Goal: Information Seeking & Learning: Learn about a topic

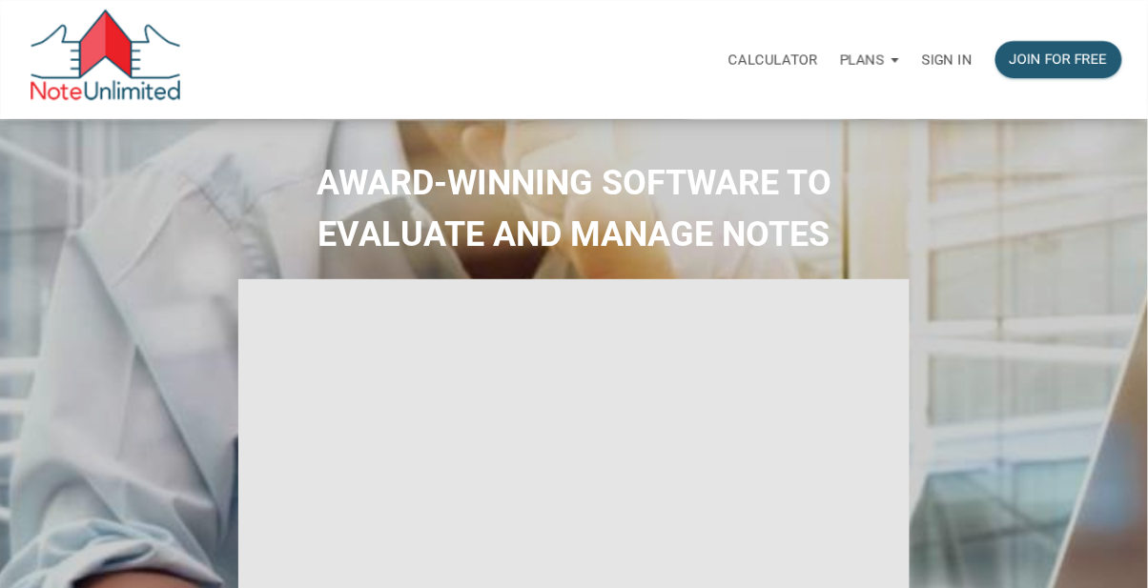
click at [946, 56] on p "Sign in" at bounding box center [947, 59] width 51 height 17
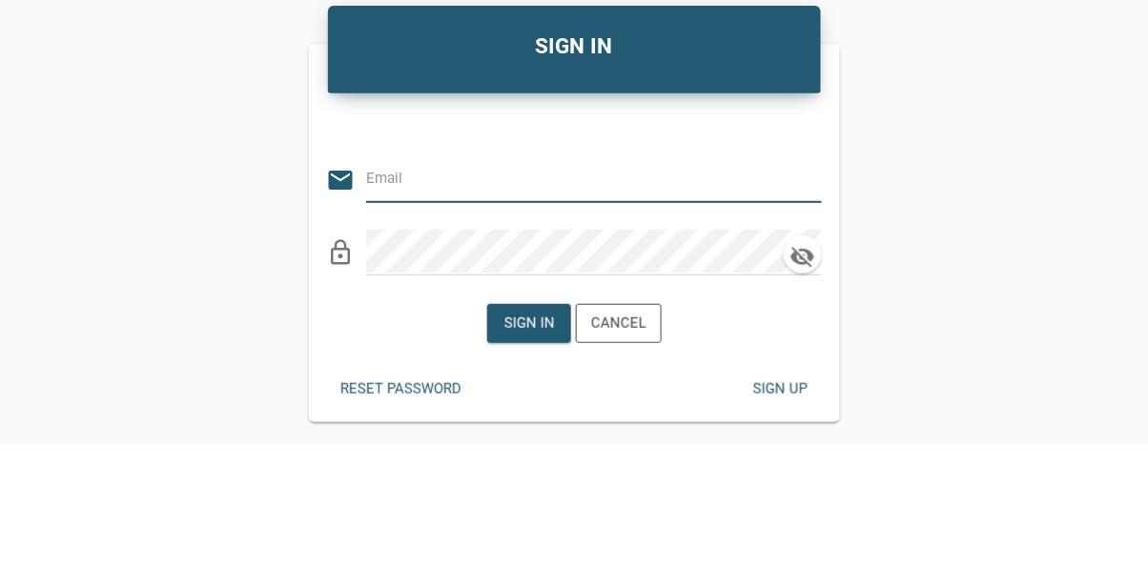
click at [400, 324] on input "email" at bounding box center [579, 321] width 427 height 43
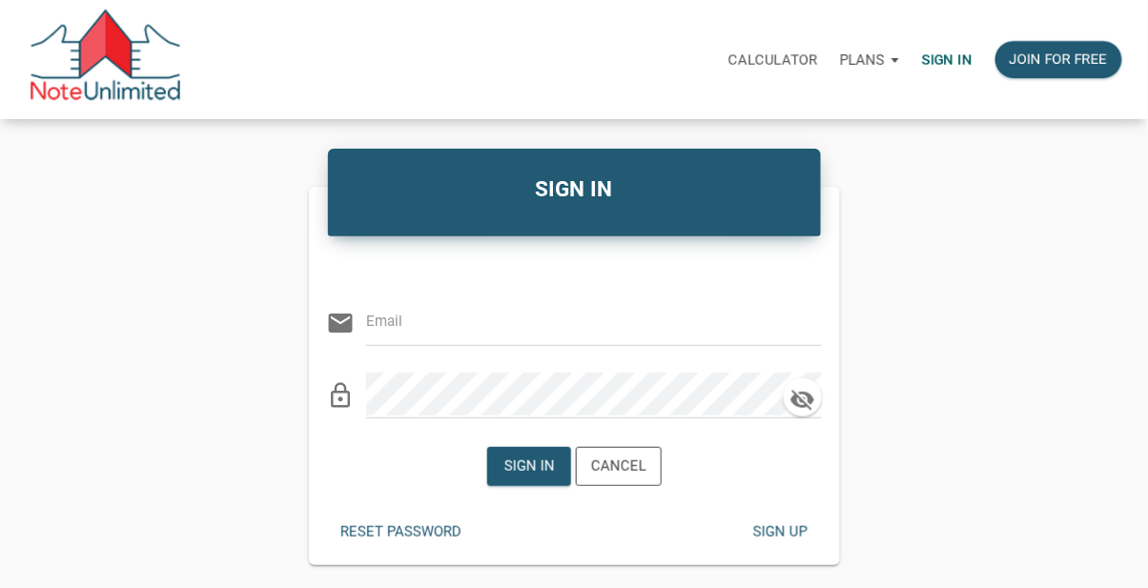
type input "libby@bluefroginvestors.com"
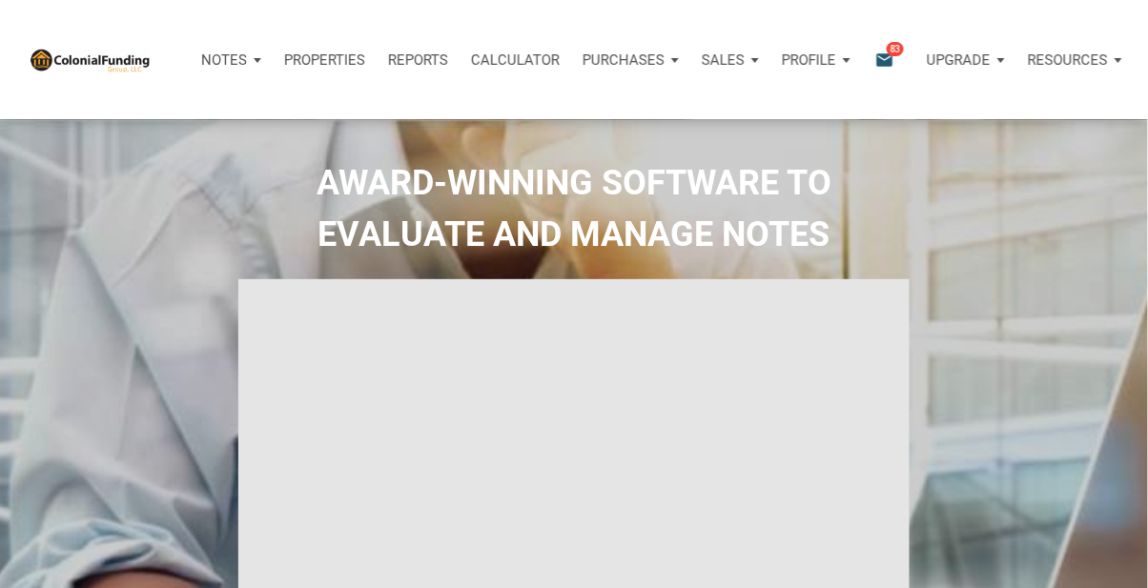
type input "Introduction to new features"
select select
click at [883, 58] on icon "email" at bounding box center [884, 60] width 23 height 22
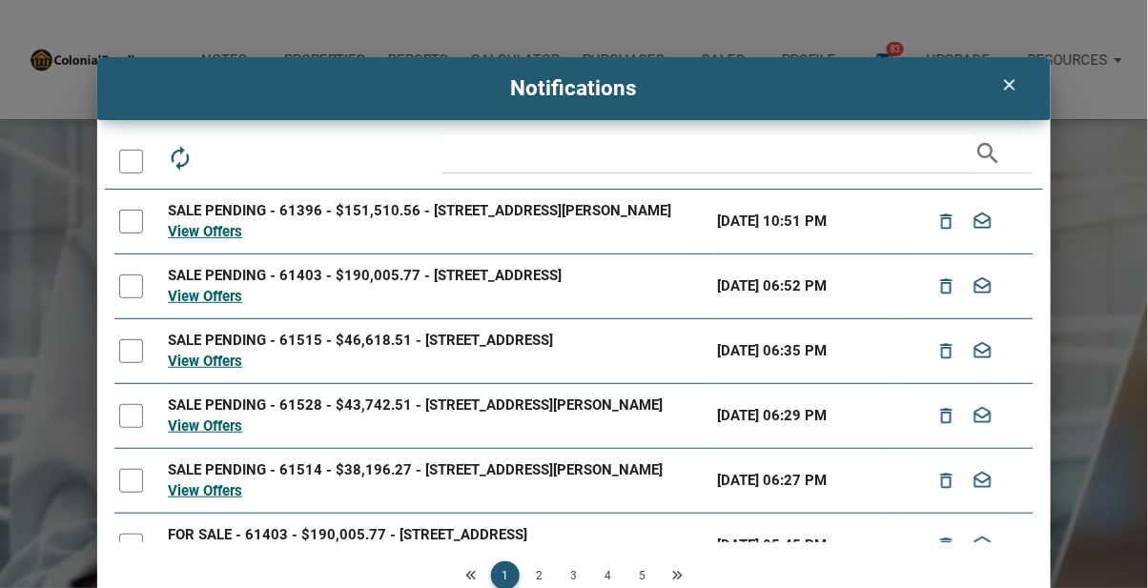
click at [1005, 79] on icon "clear" at bounding box center [1009, 84] width 23 height 19
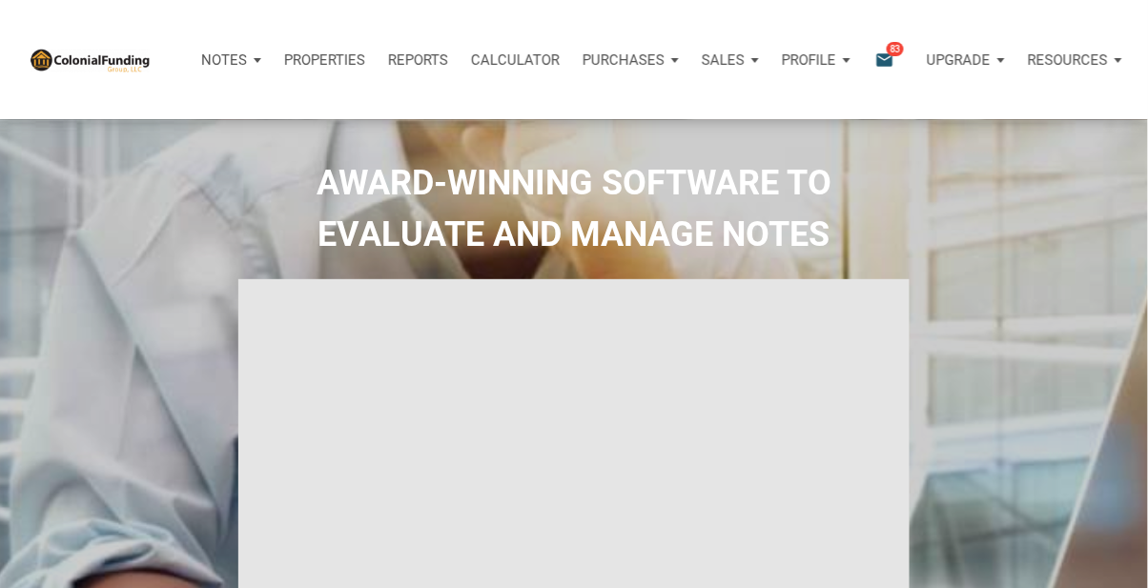
click at [247, 60] on p "Purchases" at bounding box center [224, 59] width 46 height 17
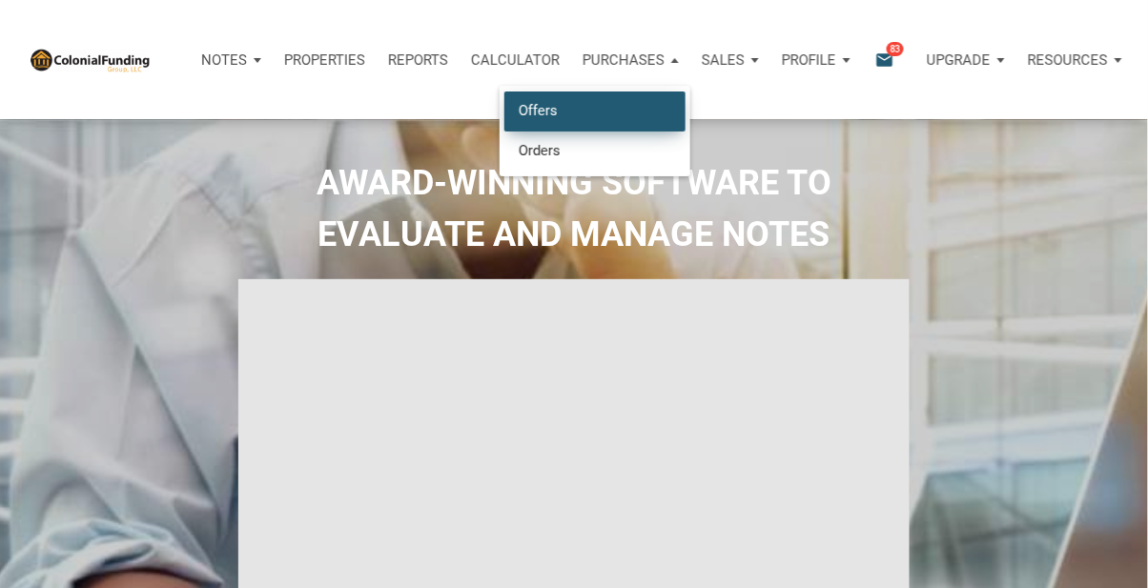
click at [538, 110] on link "Offers" at bounding box center [594, 111] width 181 height 39
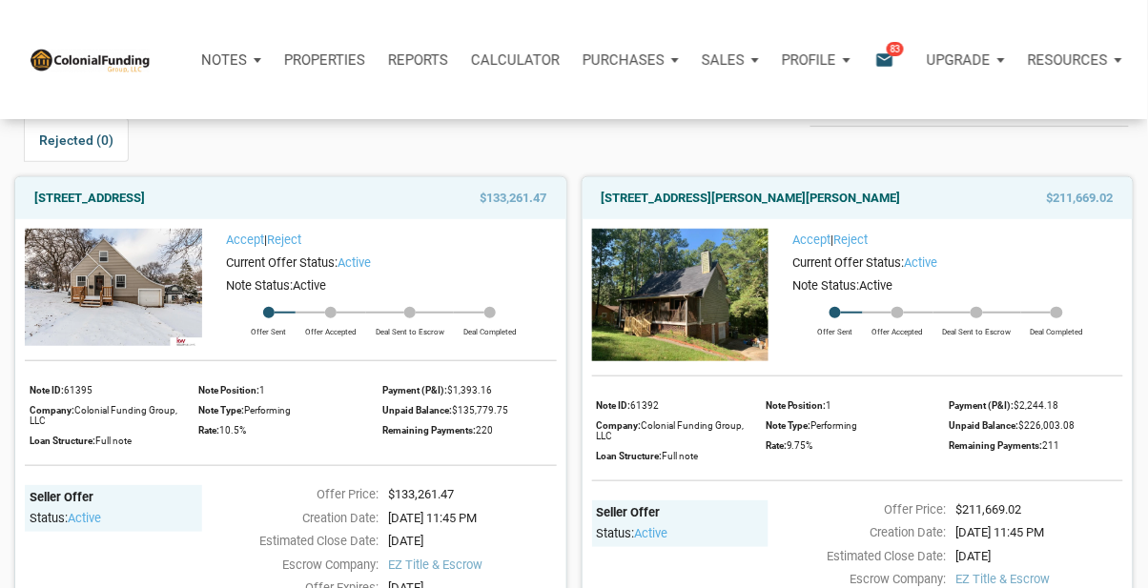
scroll to position [112, 0]
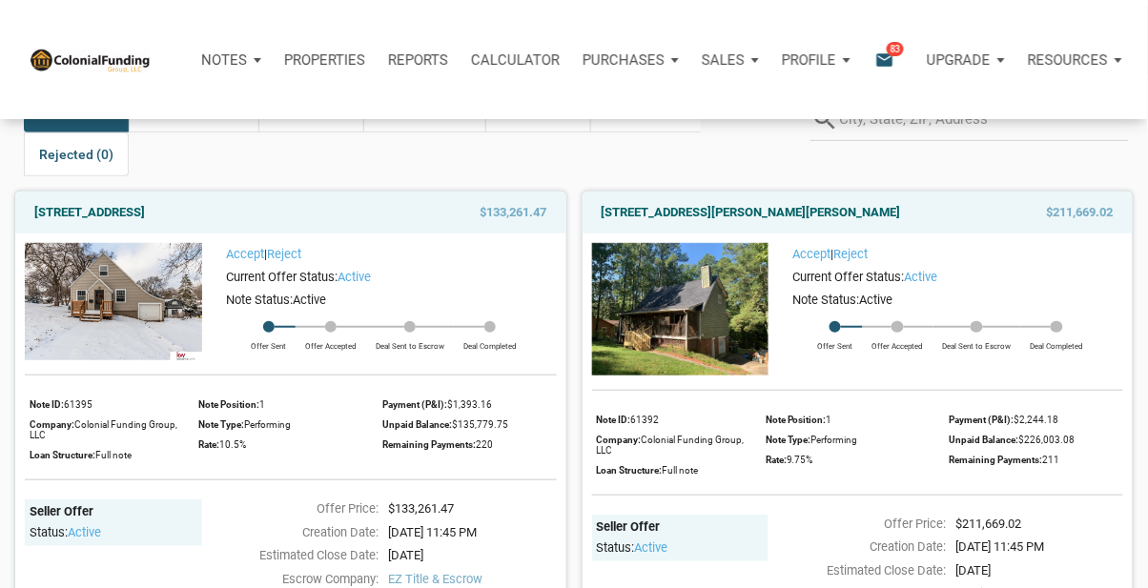
click at [675, 344] on img at bounding box center [680, 309] width 177 height 132
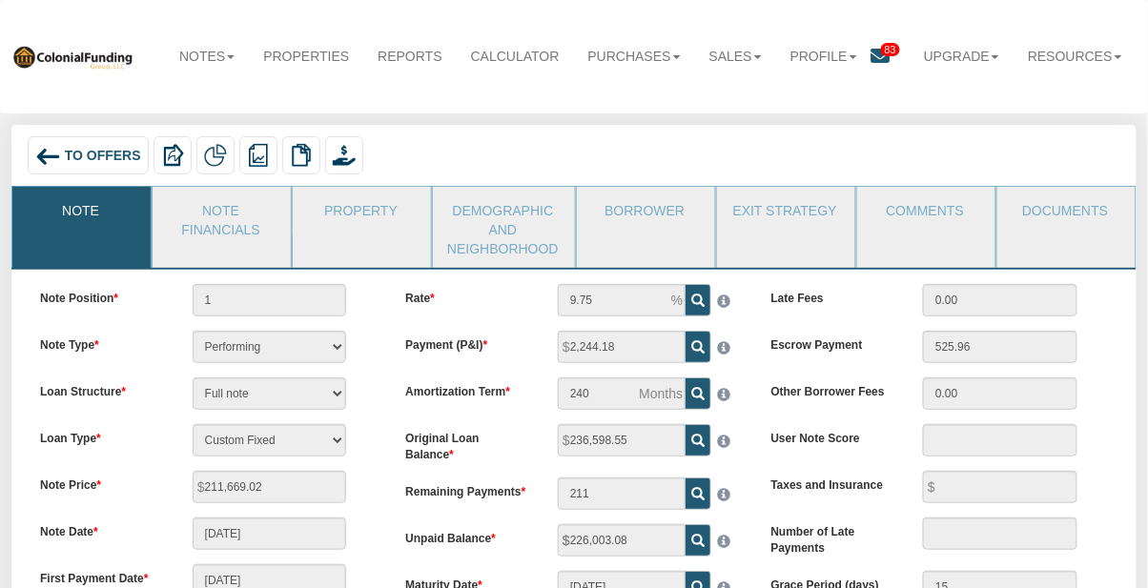
click at [355, 214] on link "Property" at bounding box center [361, 211] width 136 height 48
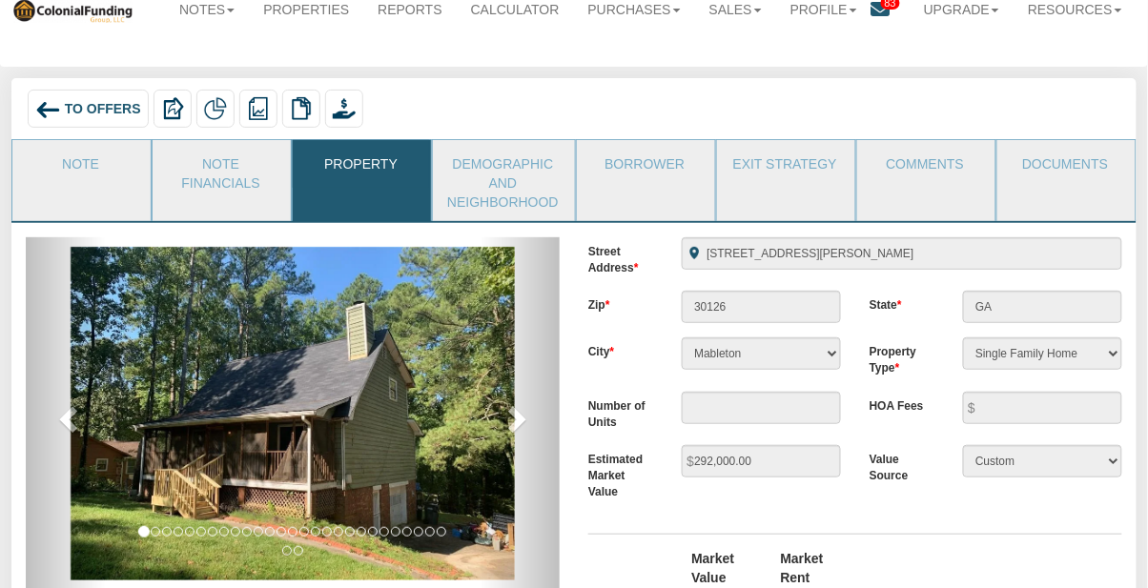
scroll to position [50, 0]
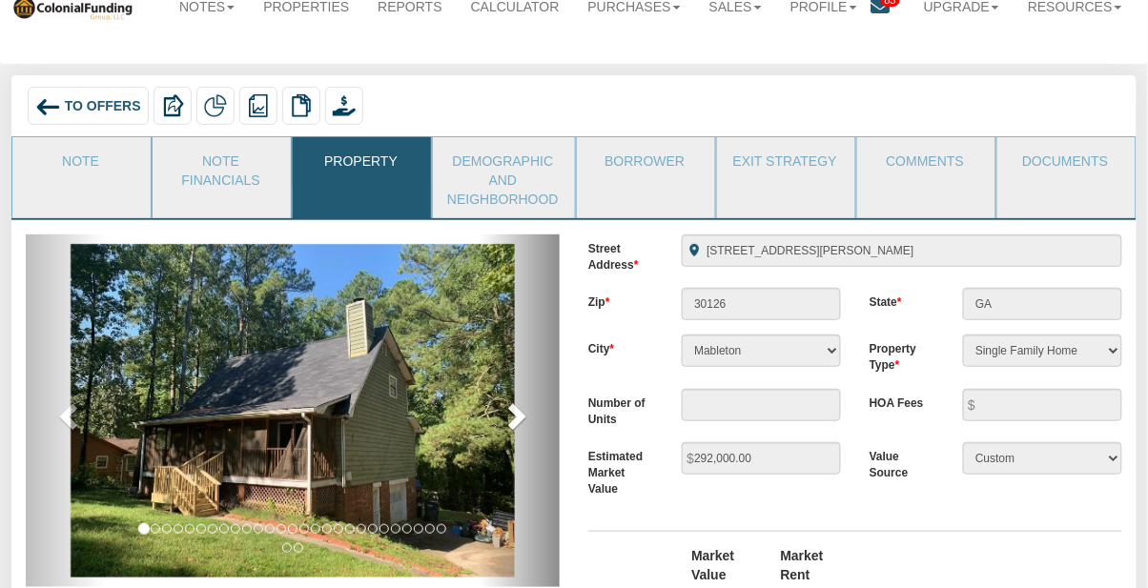
click at [520, 425] on span at bounding box center [514, 415] width 29 height 29
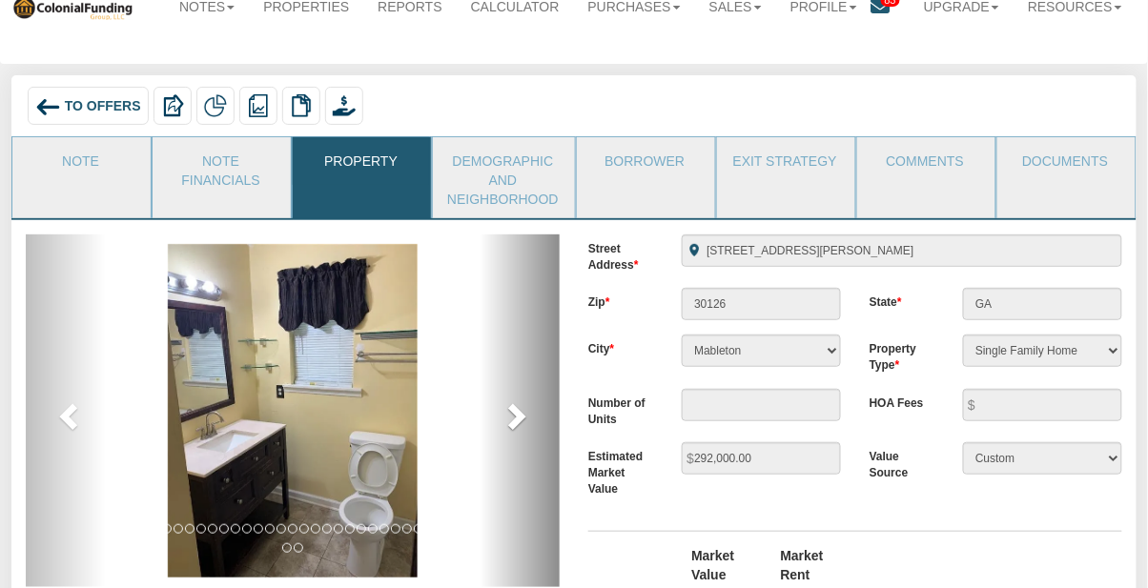
click at [519, 420] on span at bounding box center [514, 415] width 29 height 29
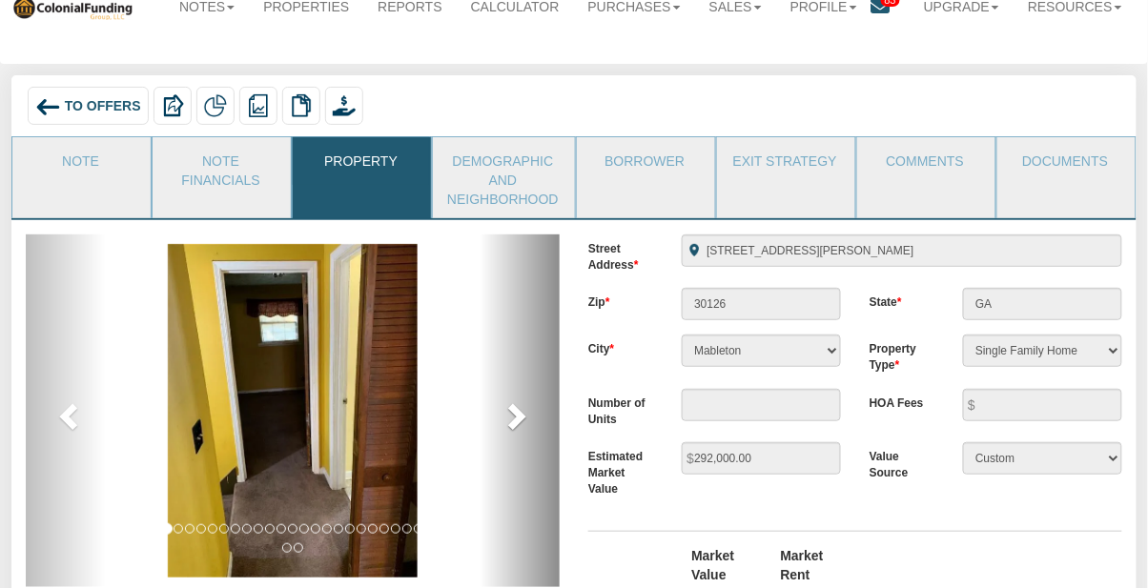
click at [513, 415] on span at bounding box center [514, 415] width 29 height 29
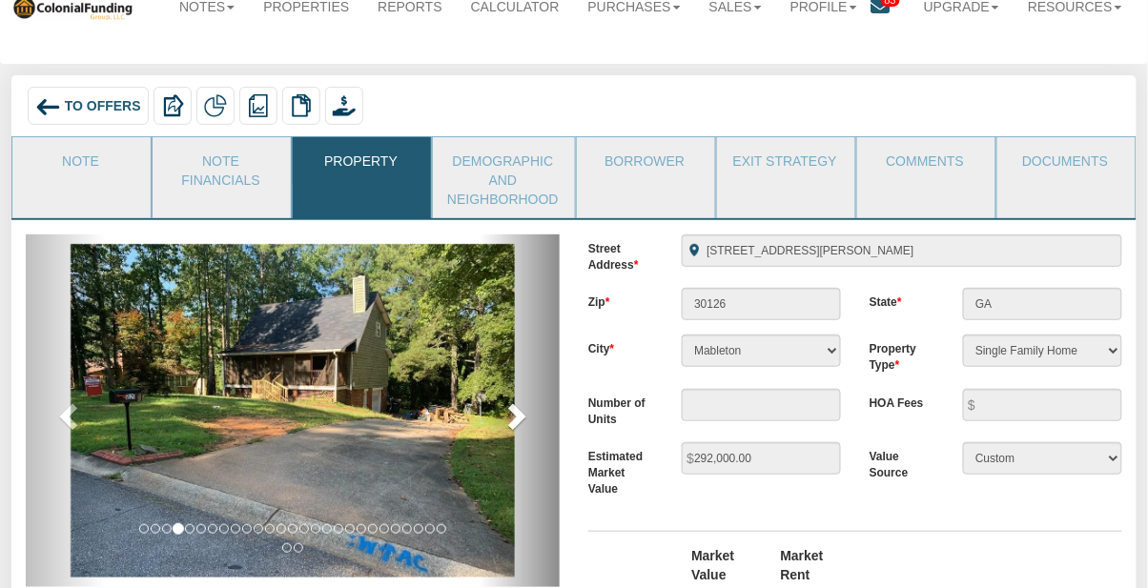
click at [512, 423] on span at bounding box center [514, 415] width 29 height 29
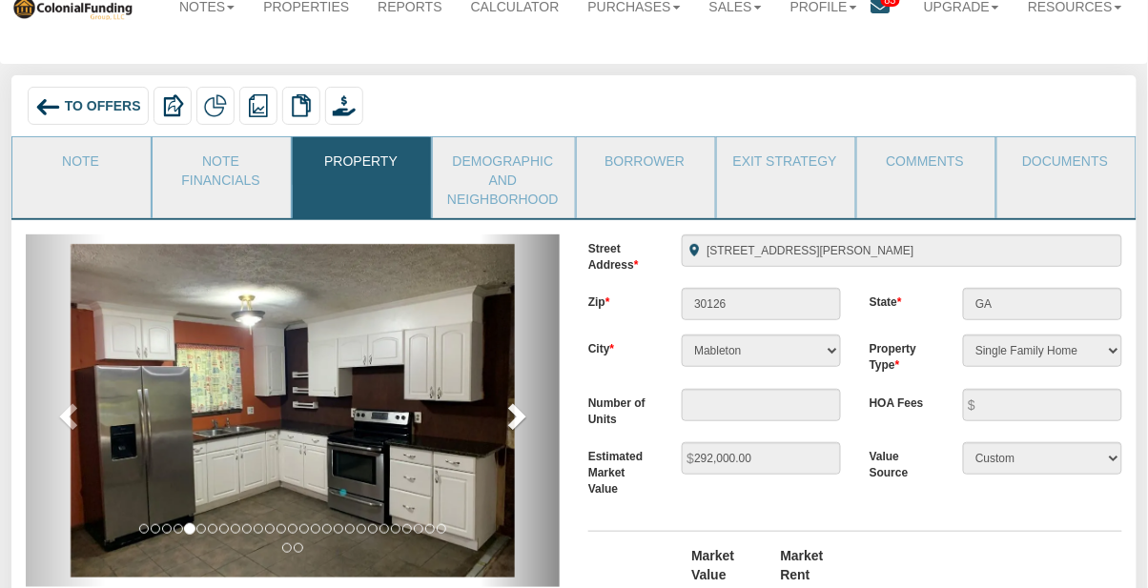
click at [510, 414] on span at bounding box center [514, 415] width 29 height 29
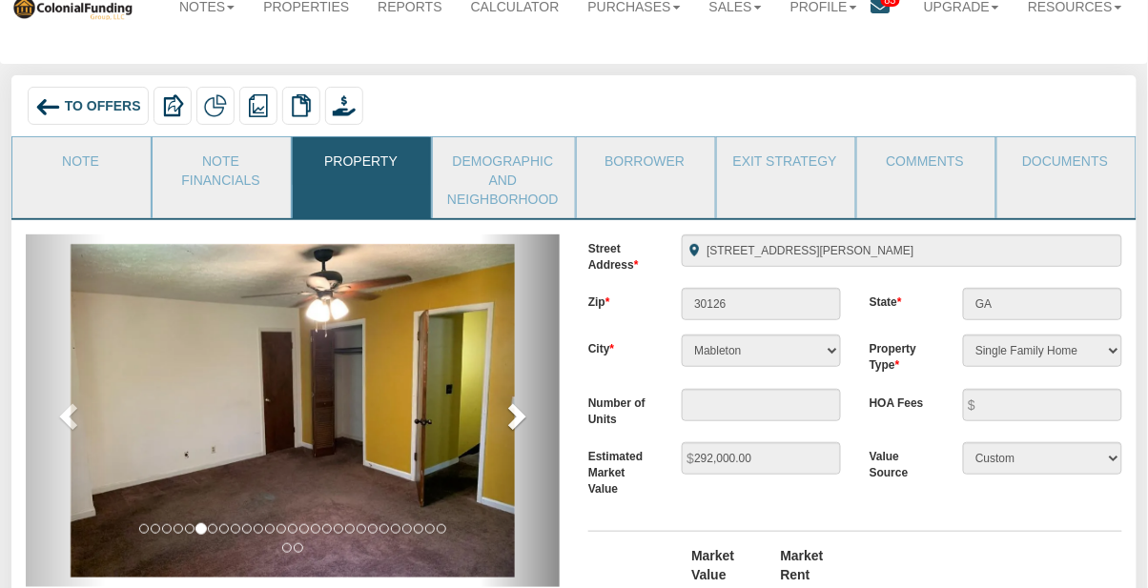
click at [518, 413] on span at bounding box center [514, 415] width 29 height 29
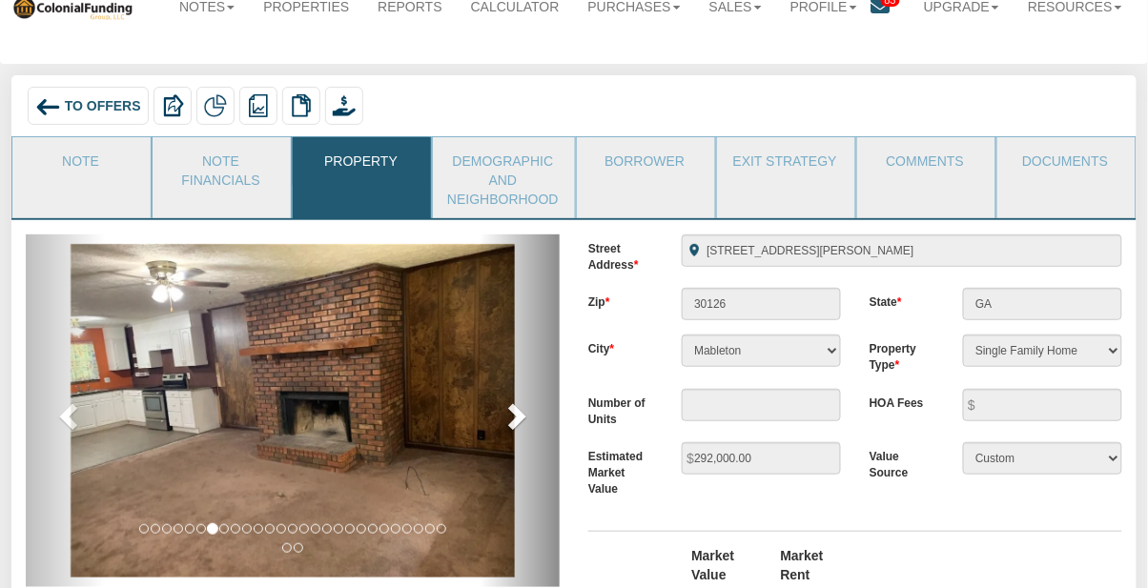
click at [517, 417] on span at bounding box center [514, 415] width 29 height 29
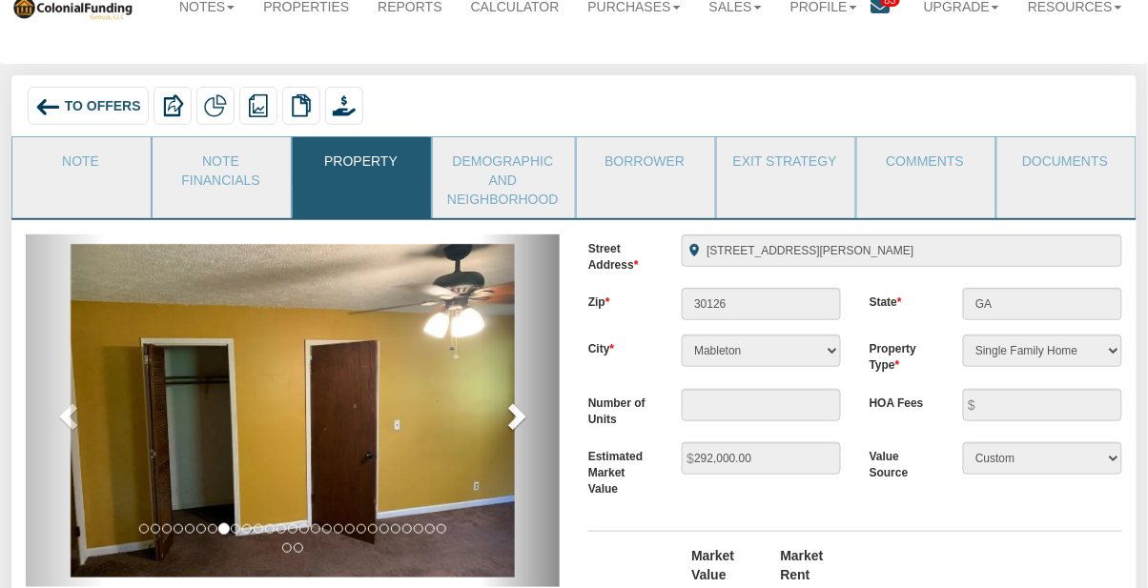
click at [519, 421] on span at bounding box center [514, 415] width 29 height 29
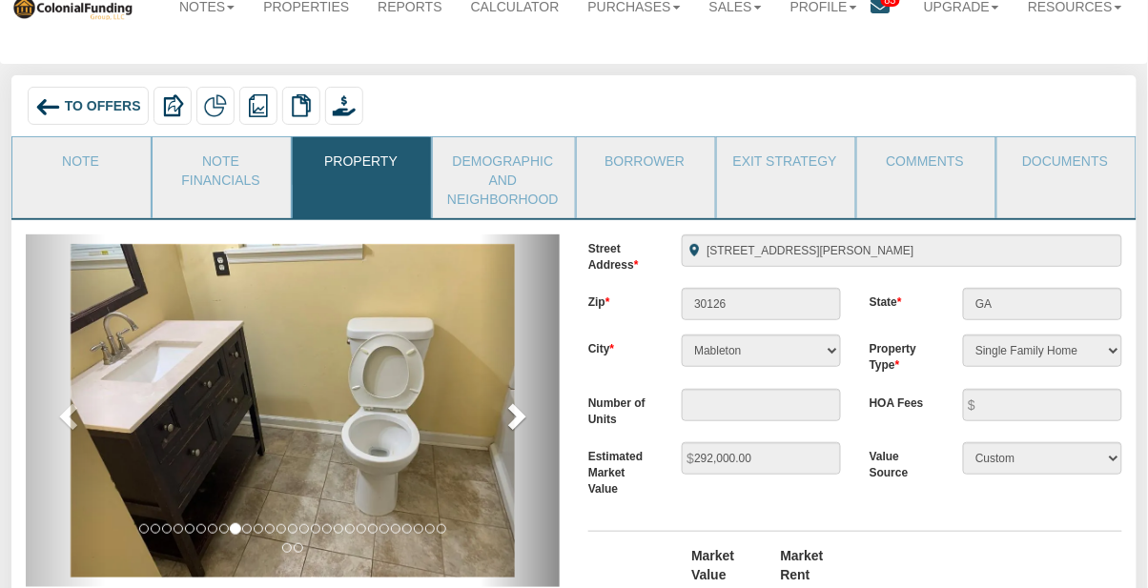
click at [515, 420] on span at bounding box center [514, 415] width 29 height 29
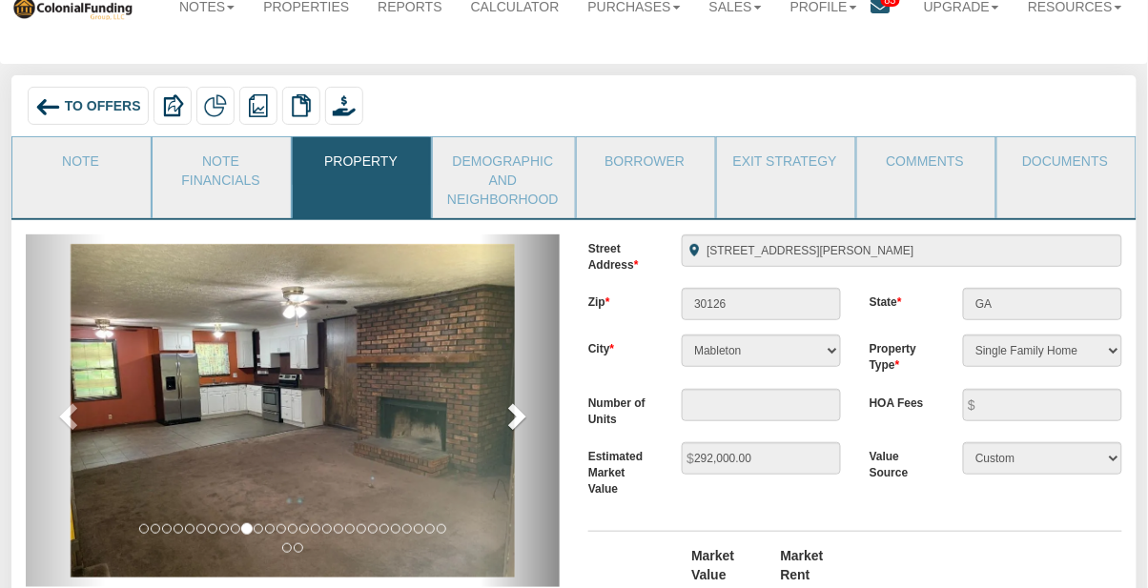
click at [510, 427] on span at bounding box center [514, 415] width 29 height 29
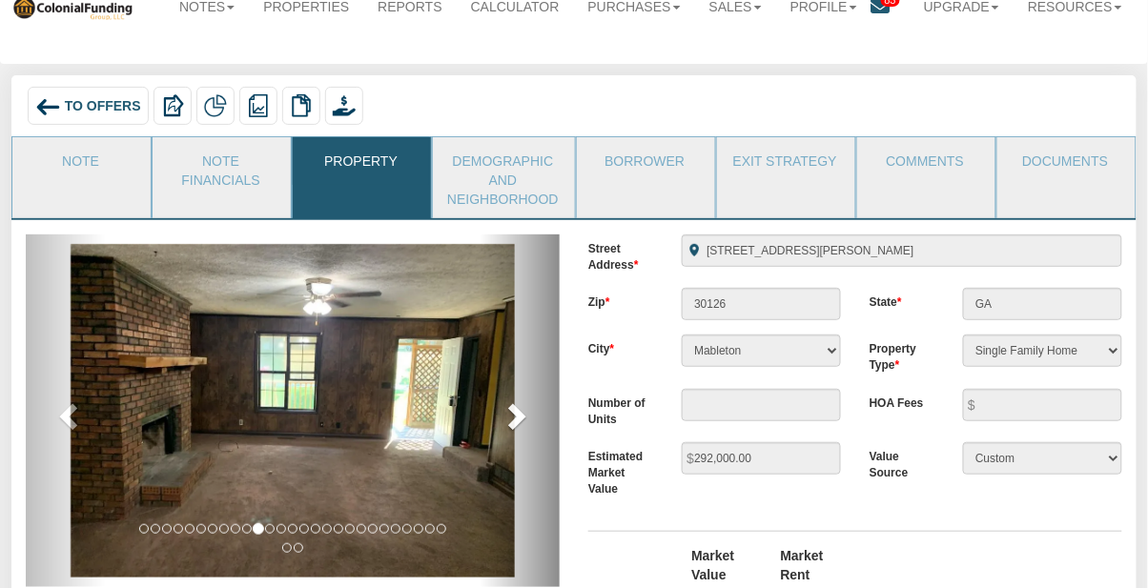
click at [516, 419] on span at bounding box center [514, 415] width 29 height 29
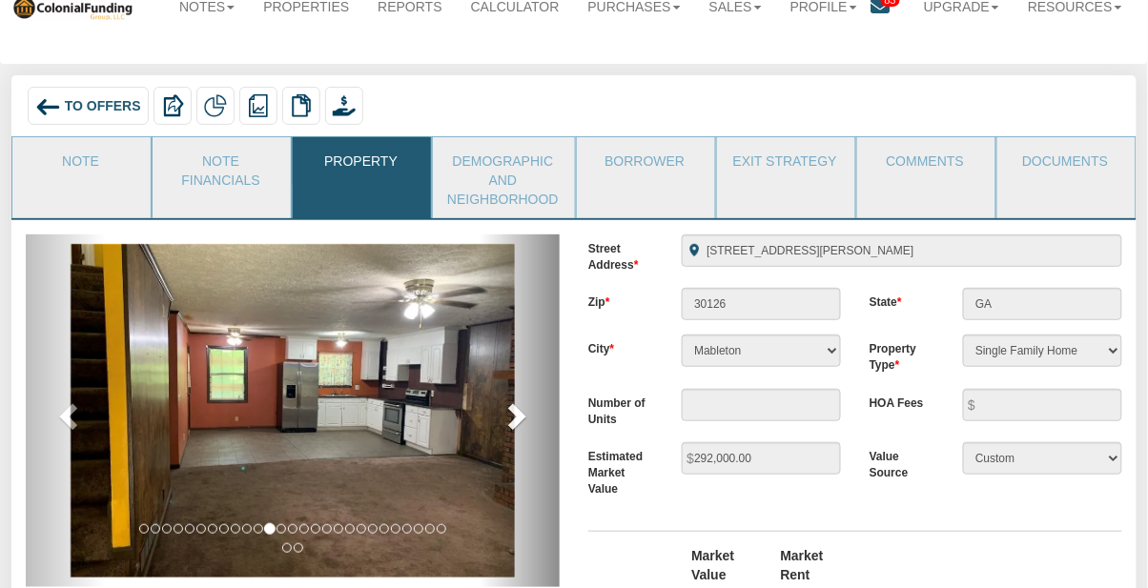
click at [519, 421] on span at bounding box center [514, 415] width 29 height 29
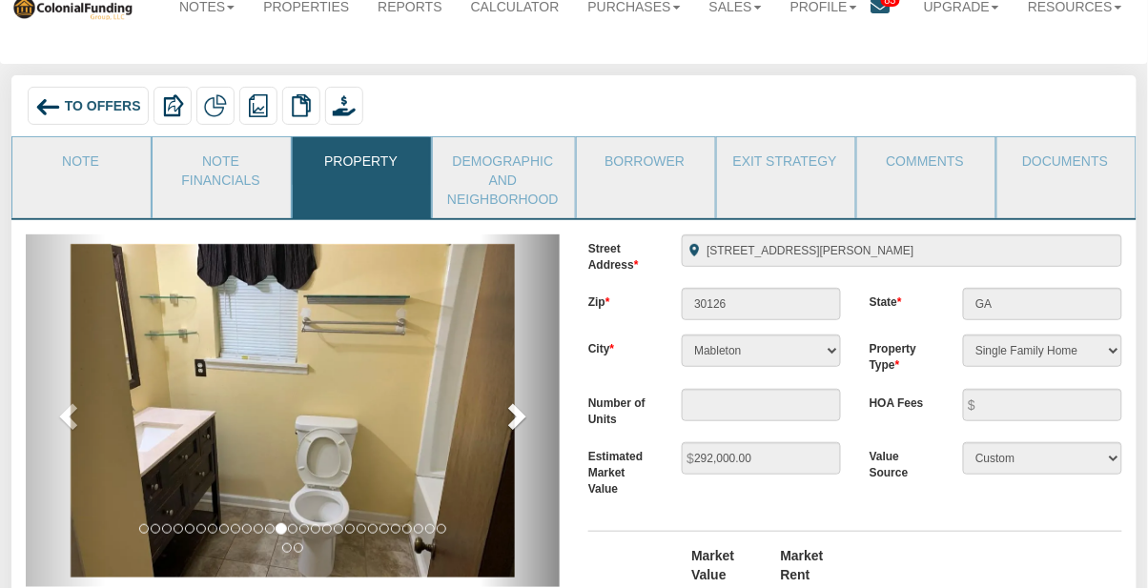
click at [519, 422] on span at bounding box center [514, 415] width 29 height 29
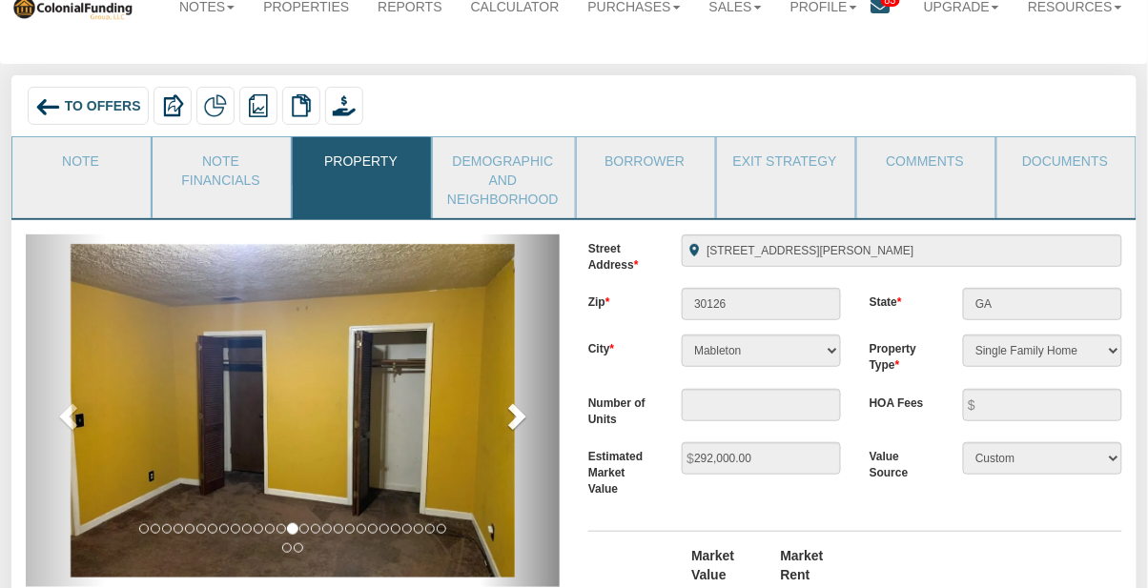
click at [524, 421] on span at bounding box center [514, 415] width 29 height 29
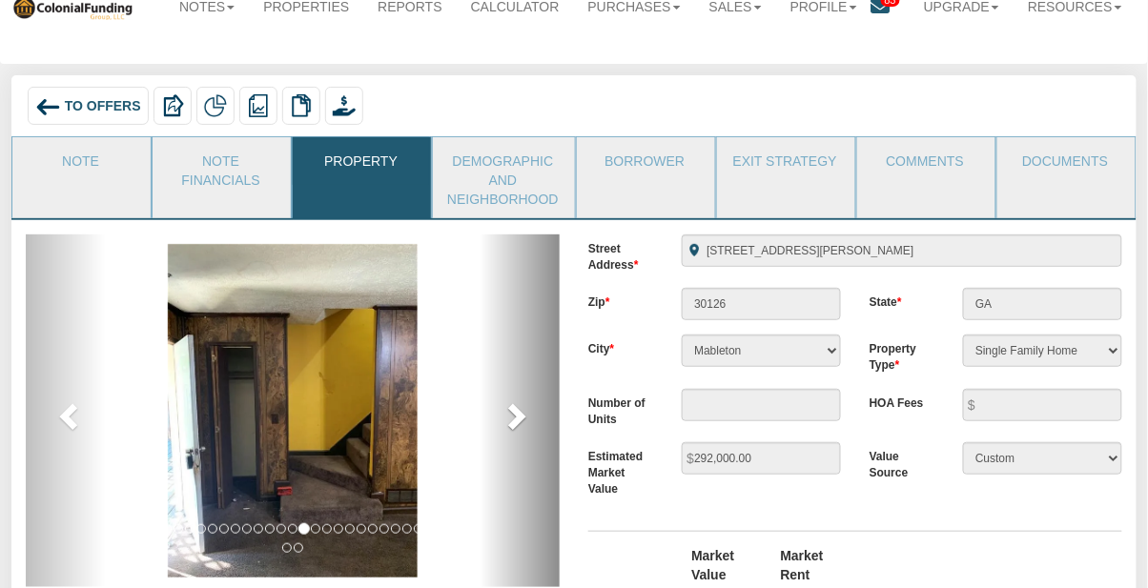
click at [521, 420] on span at bounding box center [514, 415] width 29 height 29
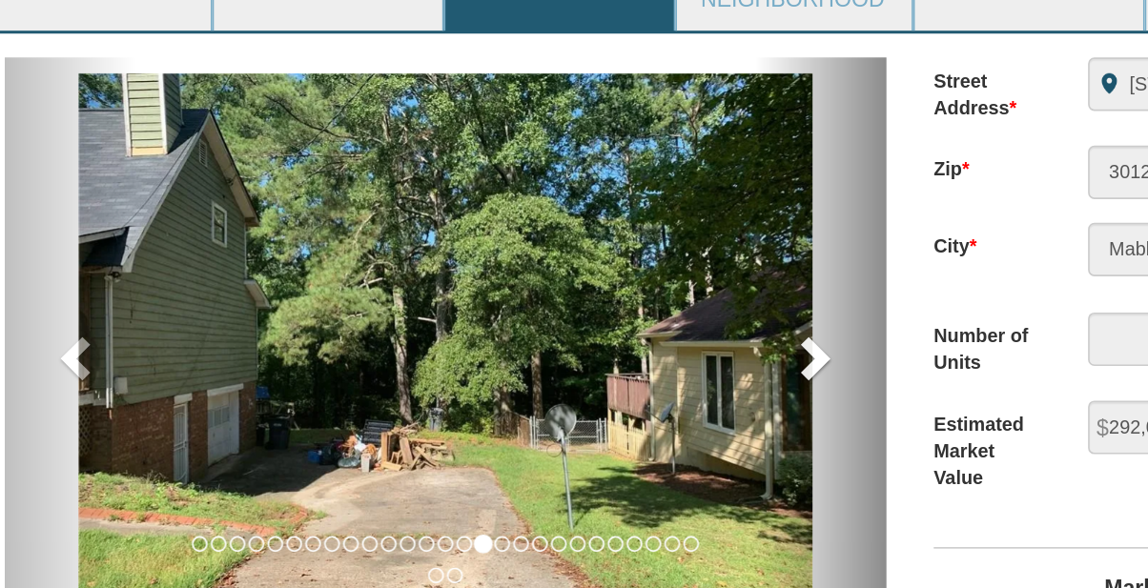
click at [516, 415] on span at bounding box center [514, 415] width 29 height 29
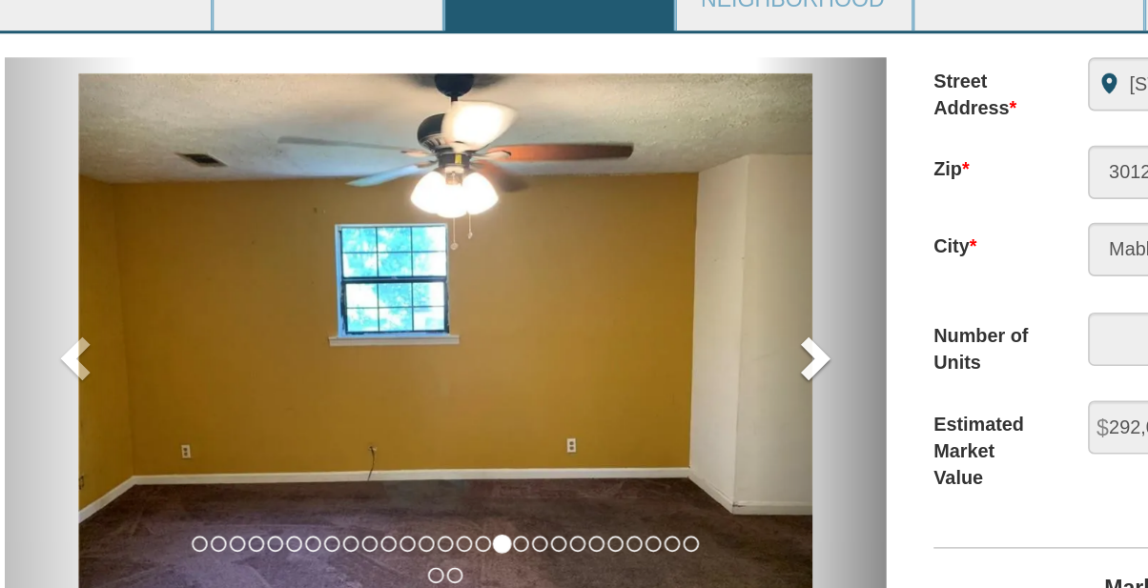
click at [519, 415] on span at bounding box center [514, 415] width 29 height 29
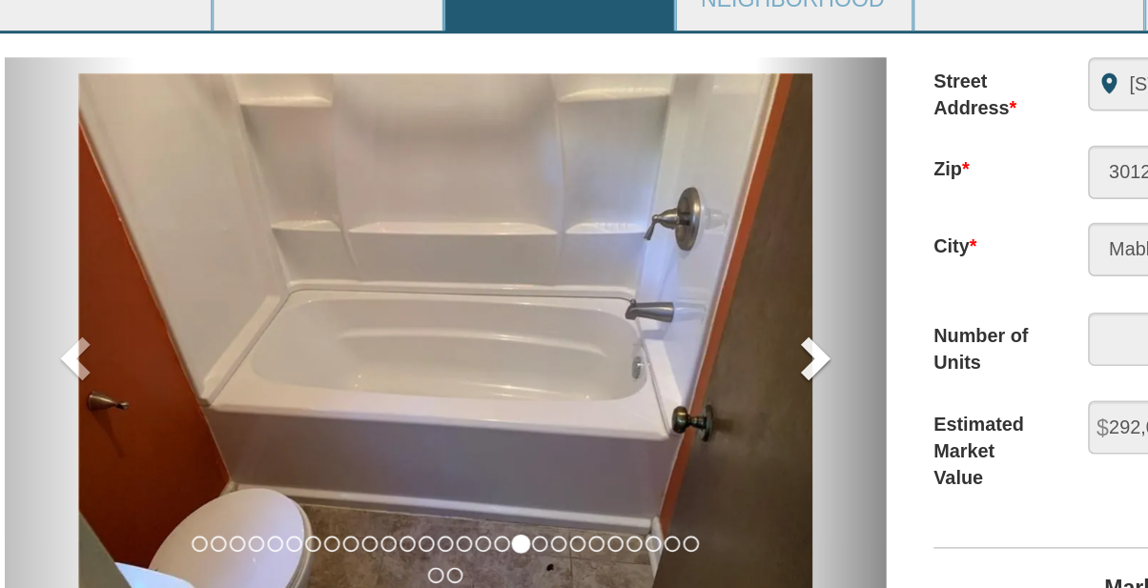
click at [519, 418] on span at bounding box center [514, 415] width 29 height 29
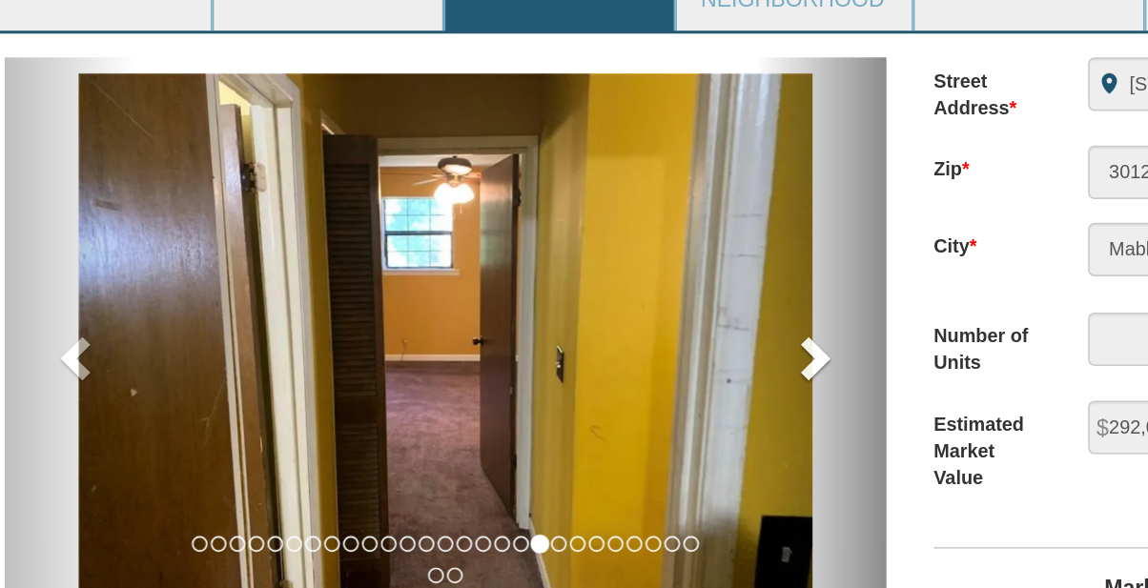
click at [513, 412] on span at bounding box center [514, 415] width 29 height 29
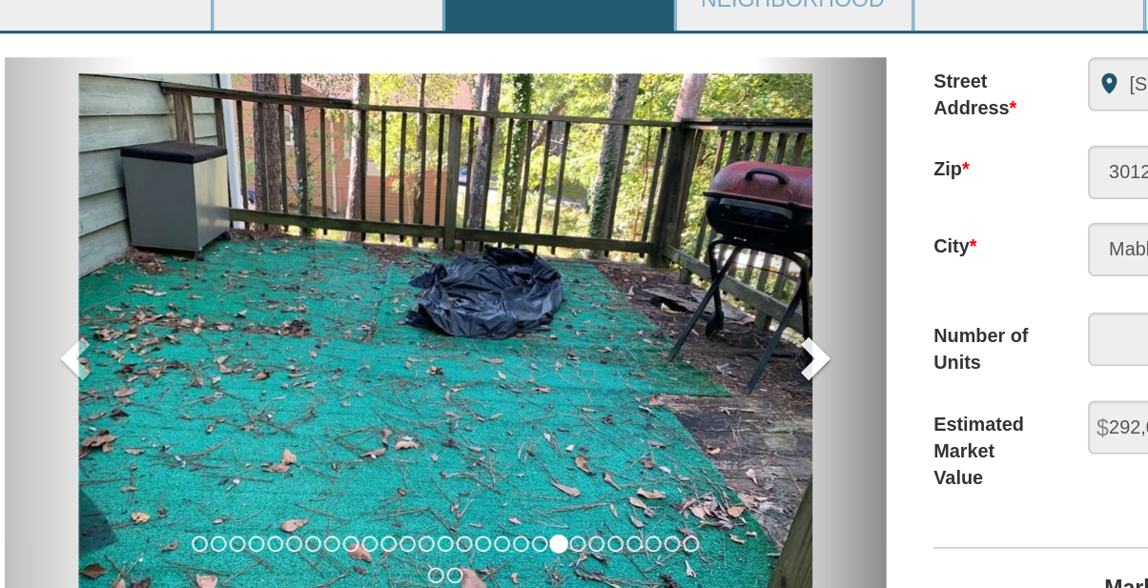
click at [519, 415] on span at bounding box center [514, 415] width 29 height 29
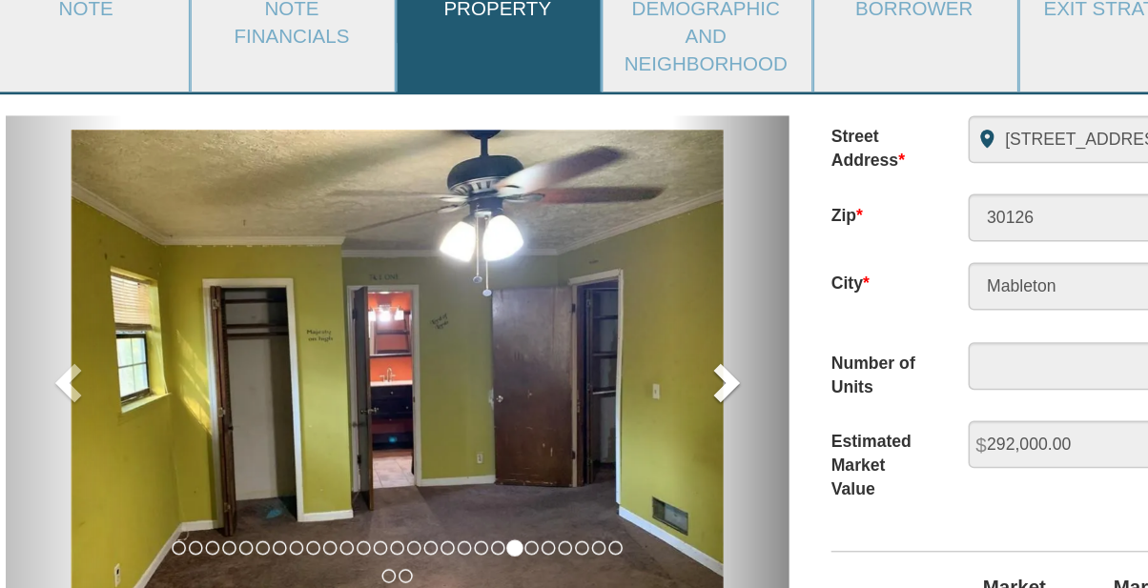
click at [519, 411] on span at bounding box center [514, 415] width 29 height 29
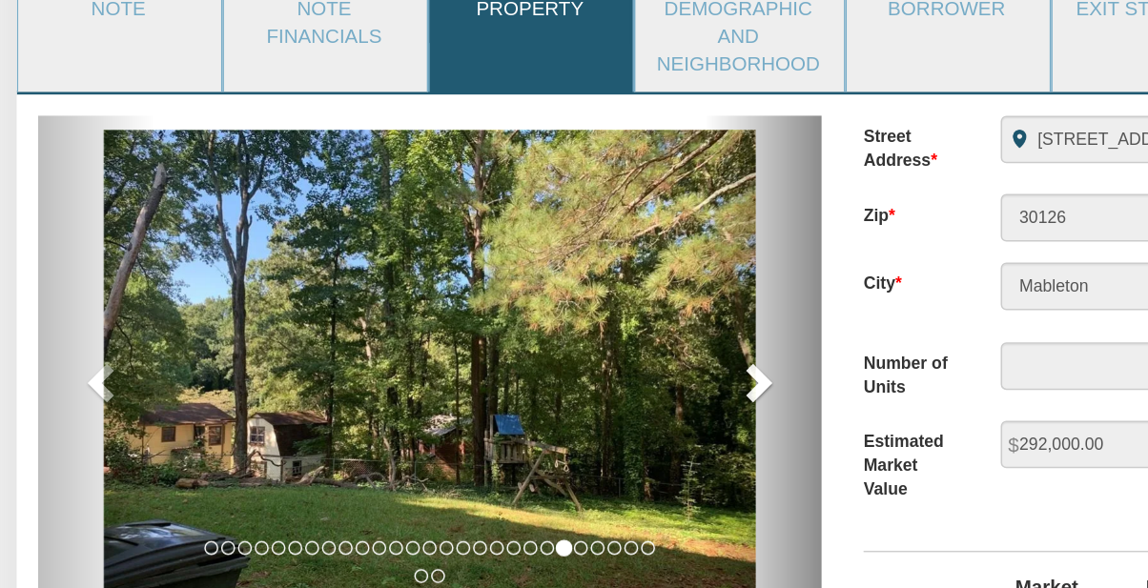
click at [510, 420] on span at bounding box center [514, 415] width 29 height 29
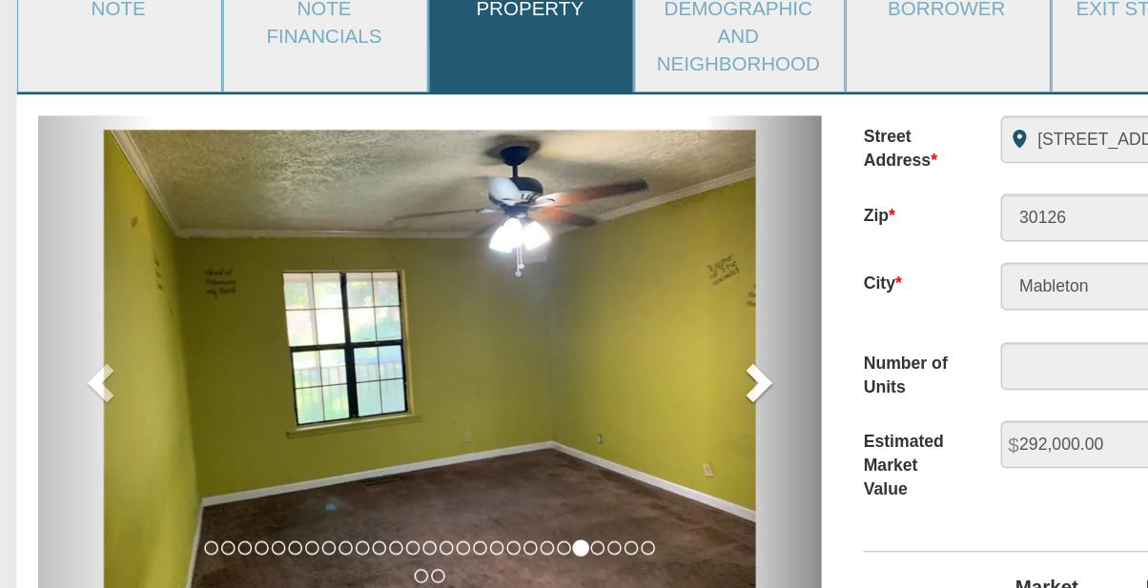
click at [516, 415] on span at bounding box center [514, 415] width 29 height 29
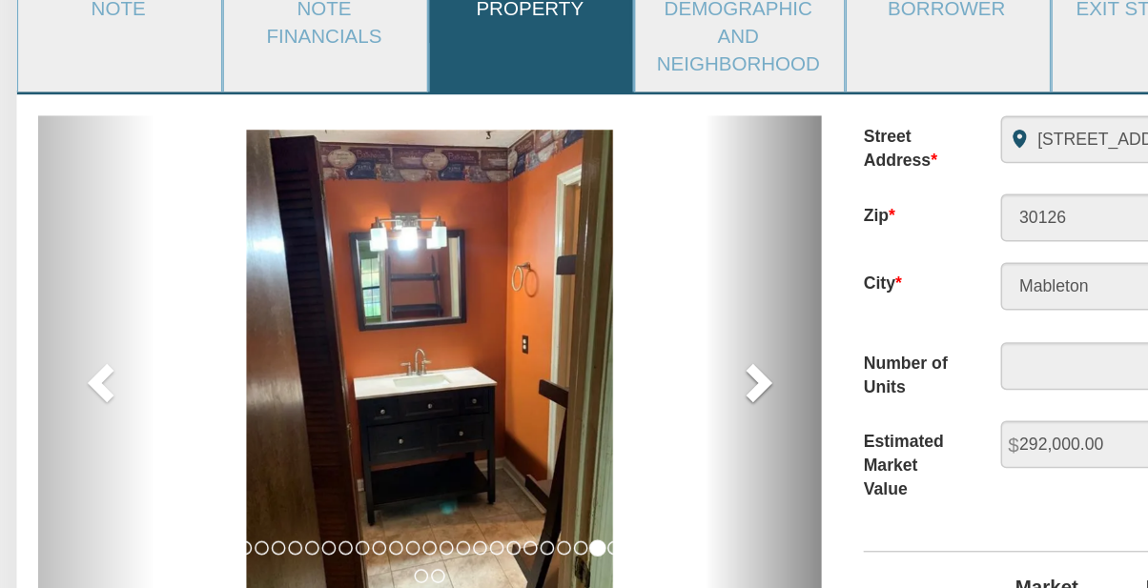
click at [508, 409] on span at bounding box center [514, 415] width 29 height 29
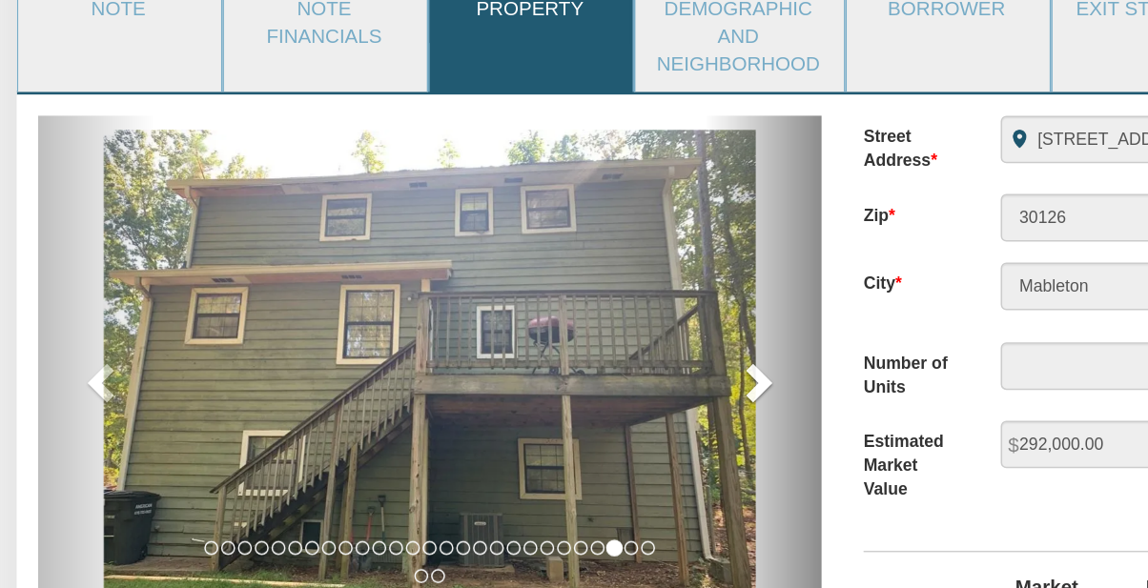
click at [519, 411] on span at bounding box center [514, 415] width 29 height 29
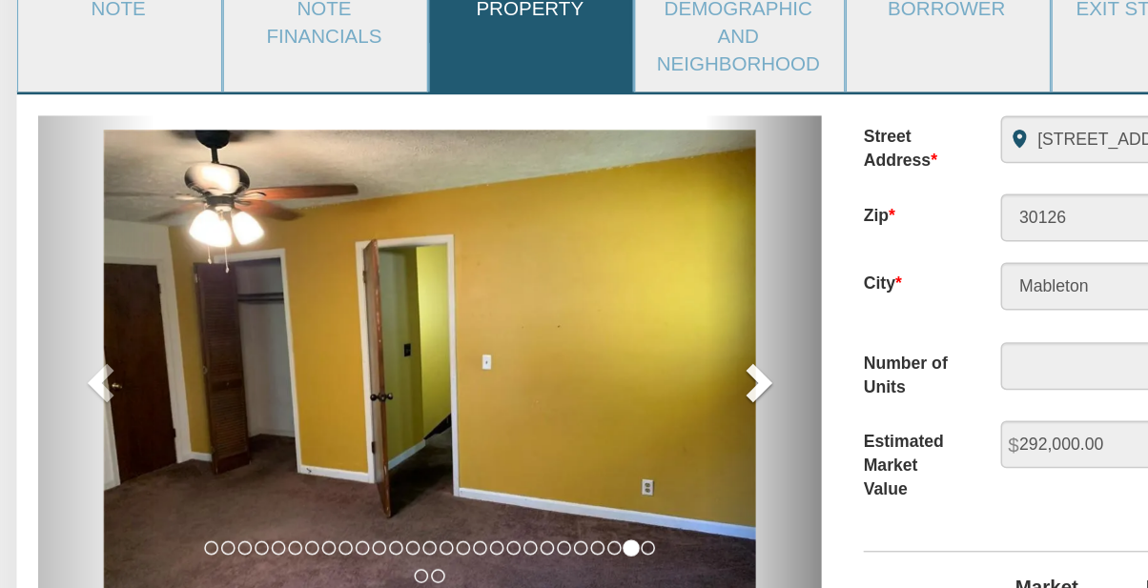
click at [516, 417] on span at bounding box center [514, 415] width 29 height 29
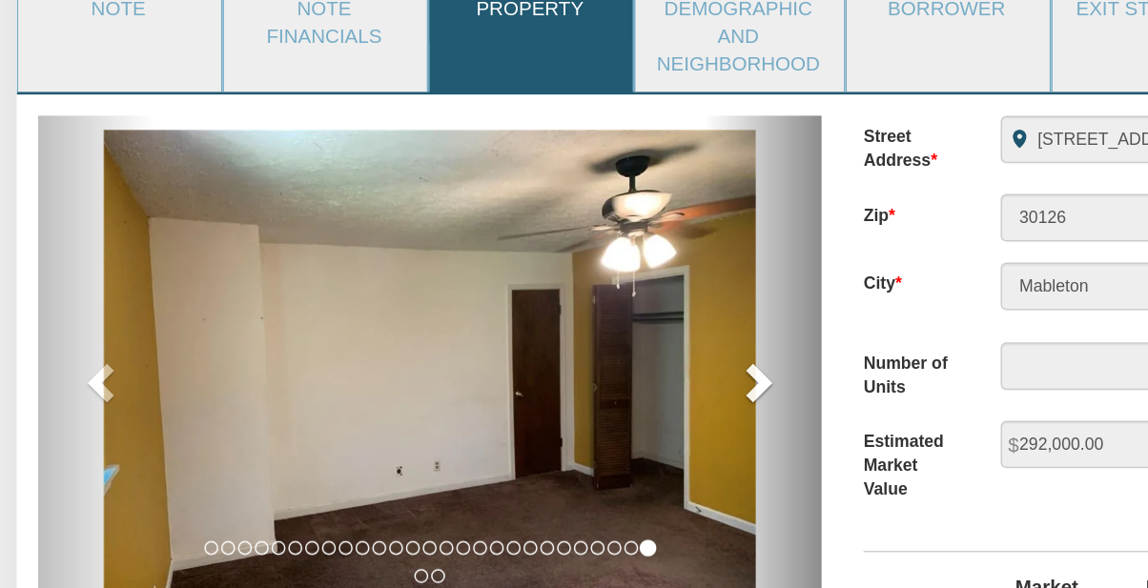
click at [519, 419] on span at bounding box center [514, 415] width 29 height 29
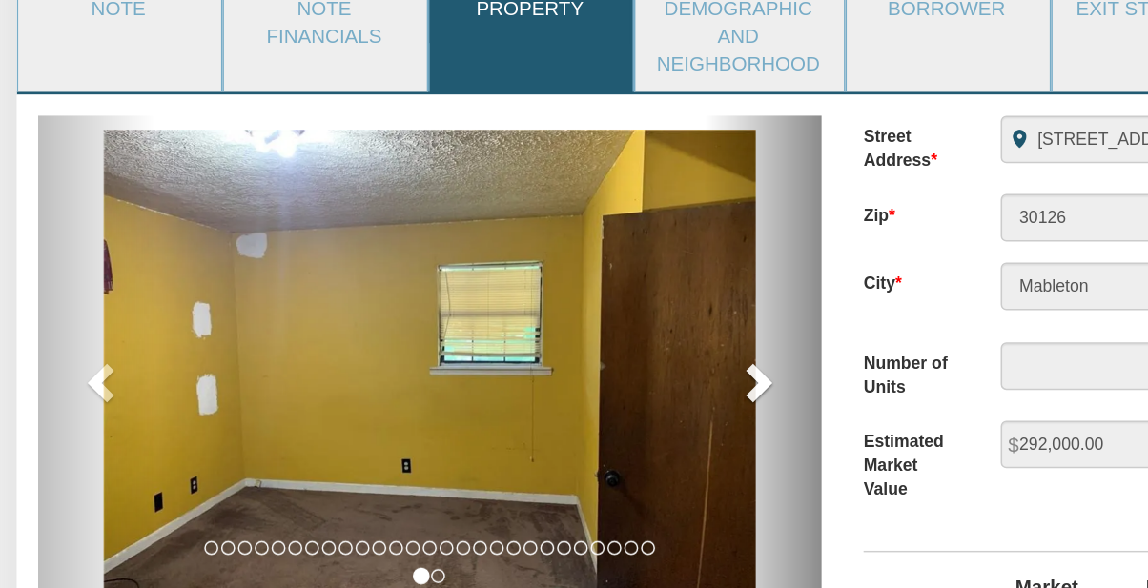
click at [514, 420] on span at bounding box center [514, 415] width 29 height 29
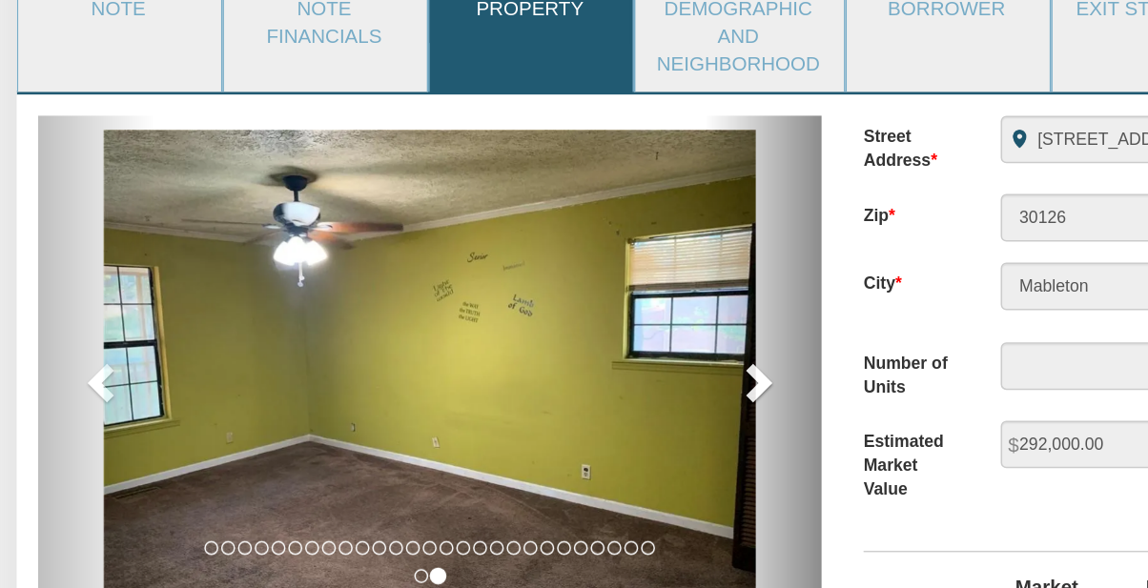
click at [517, 419] on span at bounding box center [514, 415] width 29 height 29
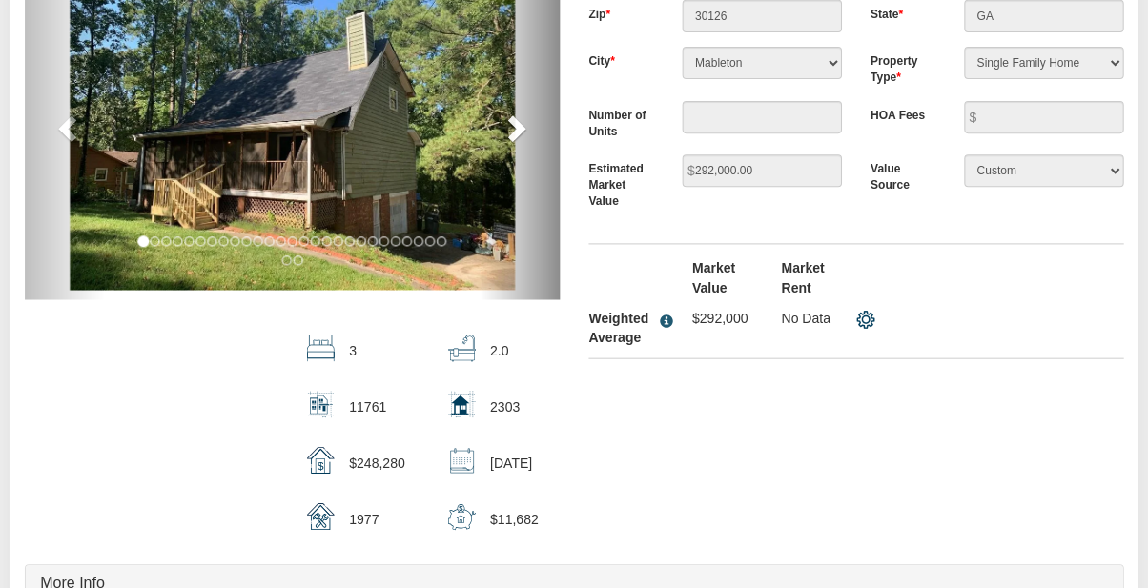
scroll to position [336, 0]
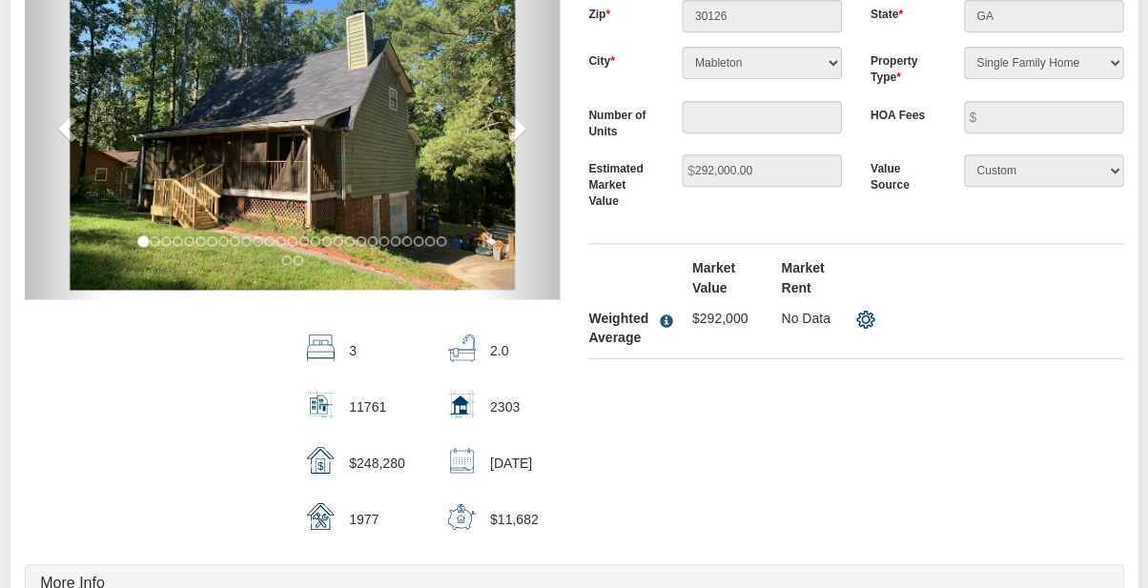
click at [471, 405] on img at bounding box center [462, 406] width 28 height 28
click at [319, 404] on img at bounding box center [321, 406] width 28 height 28
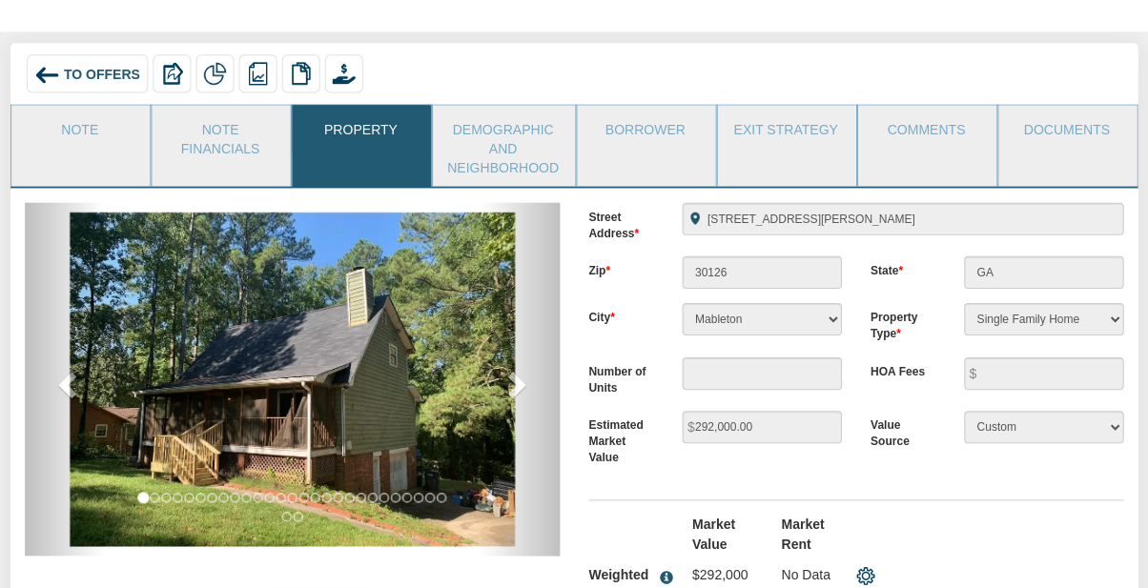
scroll to position [82, 0]
click at [229, 144] on link "Note Financials" at bounding box center [221, 136] width 136 height 62
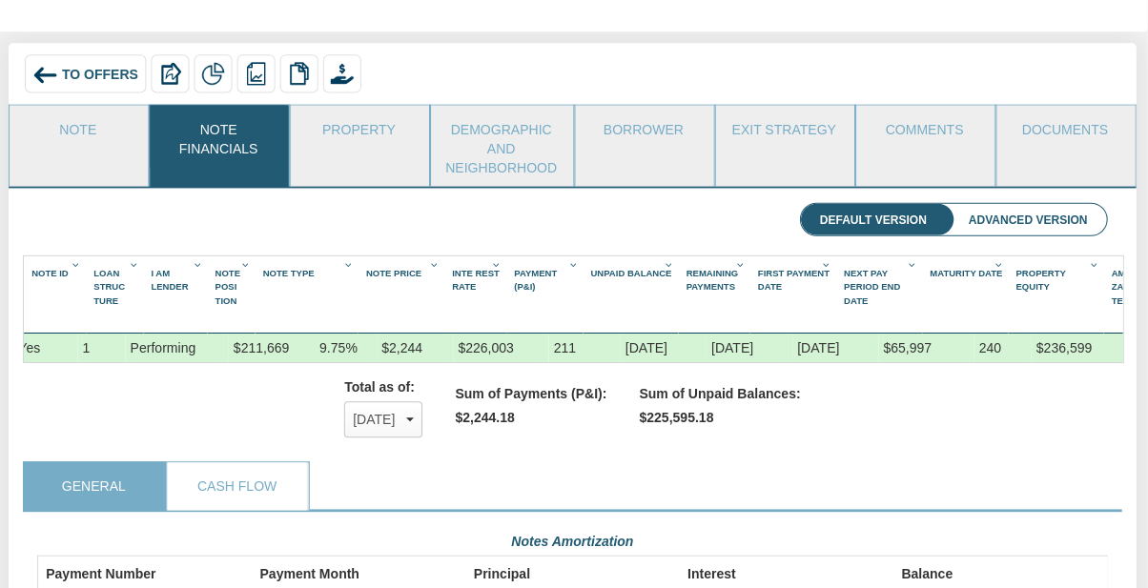
scroll to position [0, 132]
click at [529, 150] on link "Demographic and Neighborhood" at bounding box center [503, 145] width 140 height 81
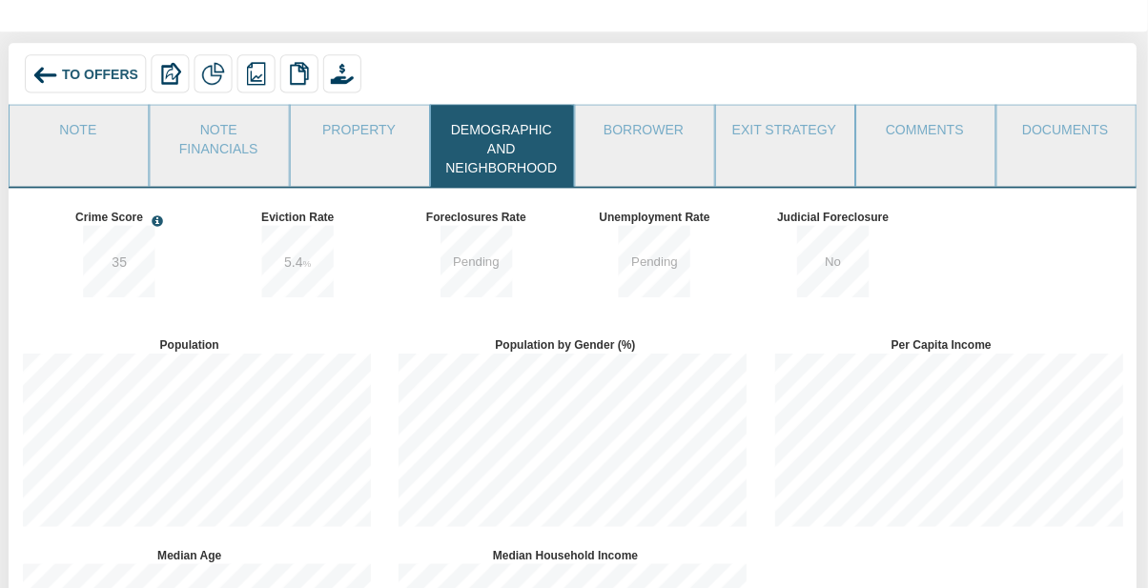
scroll to position [209, 375]
click at [653, 148] on link "Borrower" at bounding box center [645, 129] width 136 height 48
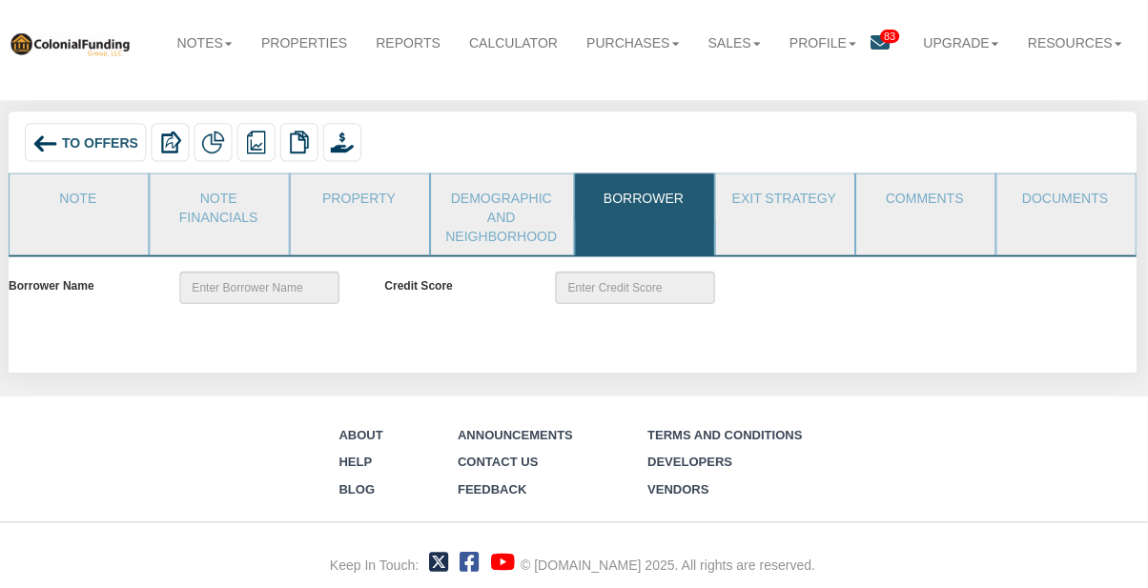
click at [796, 218] on link "Exit Strategy" at bounding box center [785, 198] width 136 height 48
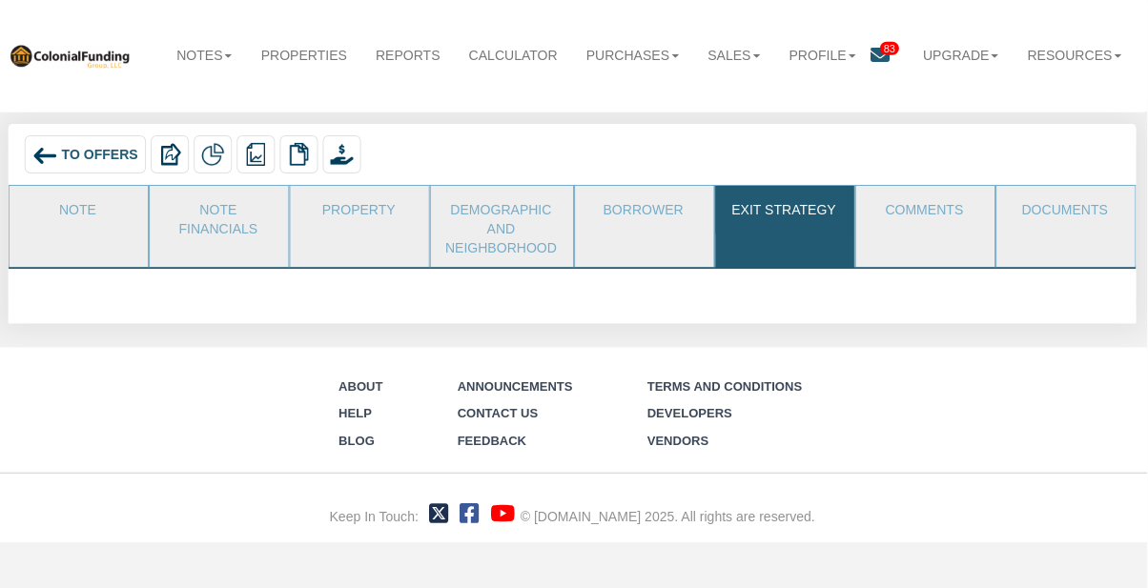
scroll to position [0, 0]
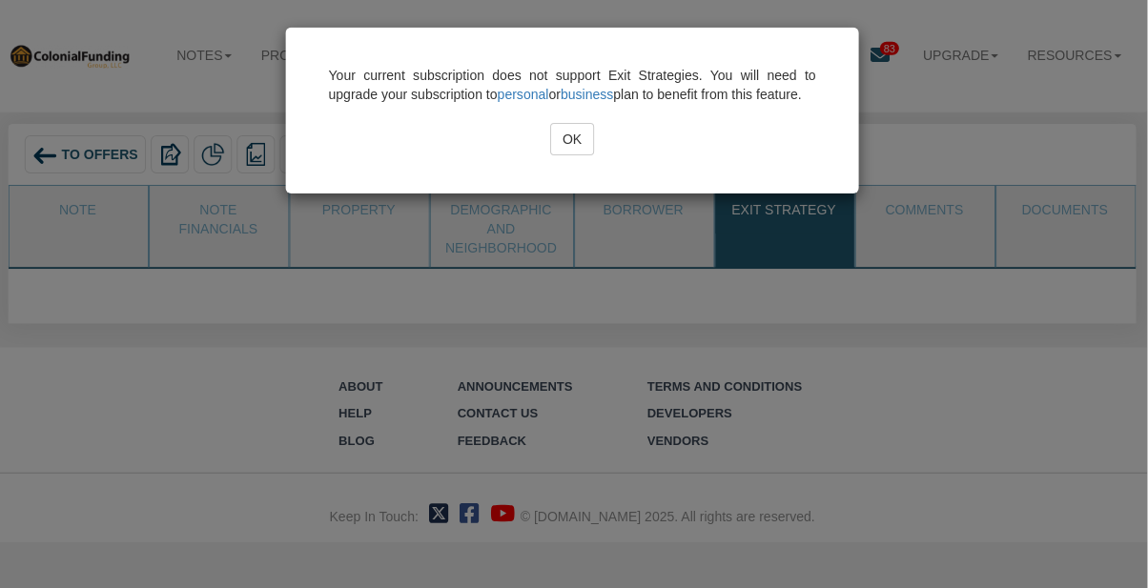
click at [916, 227] on div "Your current subscription does not support Exit Strategies. You will need to up…" at bounding box center [574, 294] width 1148 height 588
click at [1060, 229] on div "Your current subscription does not support Exit Strategies. You will need to up…" at bounding box center [574, 294] width 1148 height 588
click at [569, 156] on input "OK" at bounding box center [574, 140] width 44 height 32
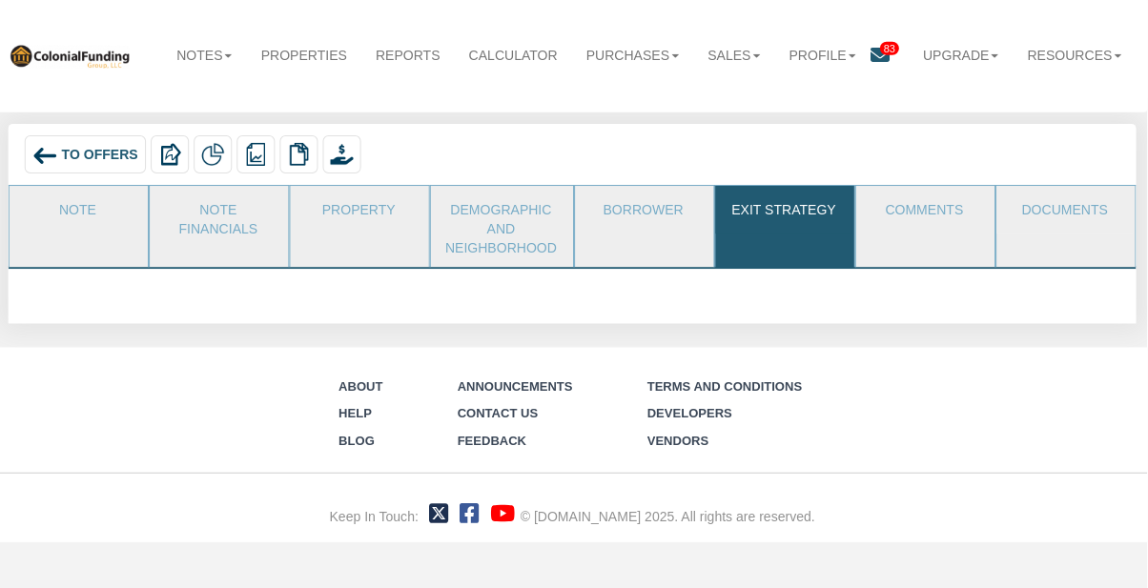
click at [1081, 234] on link "Documents" at bounding box center [1065, 211] width 136 height 48
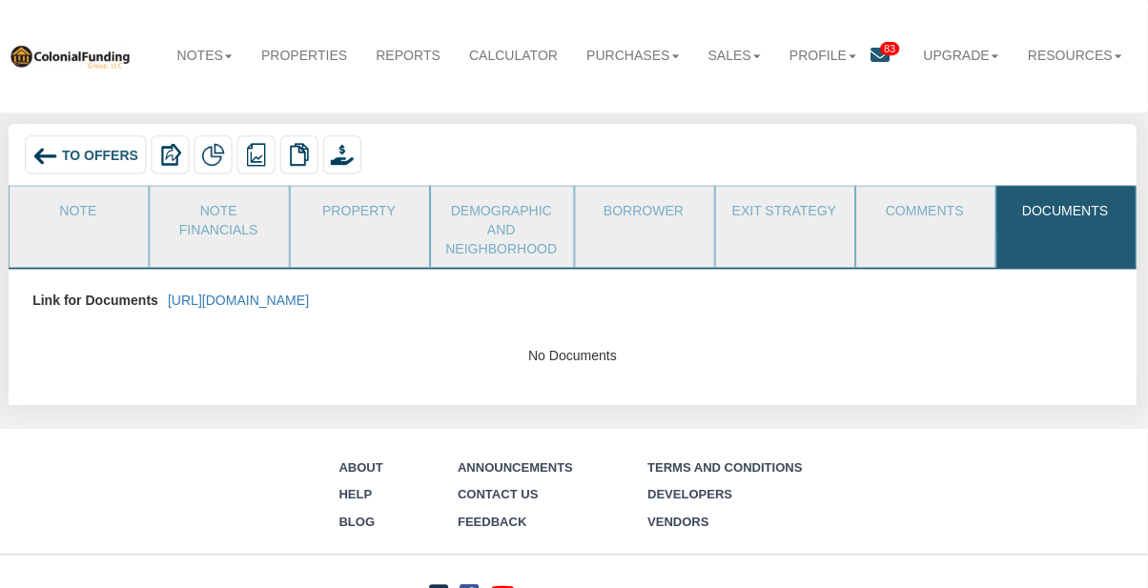
scroll to position [21, 0]
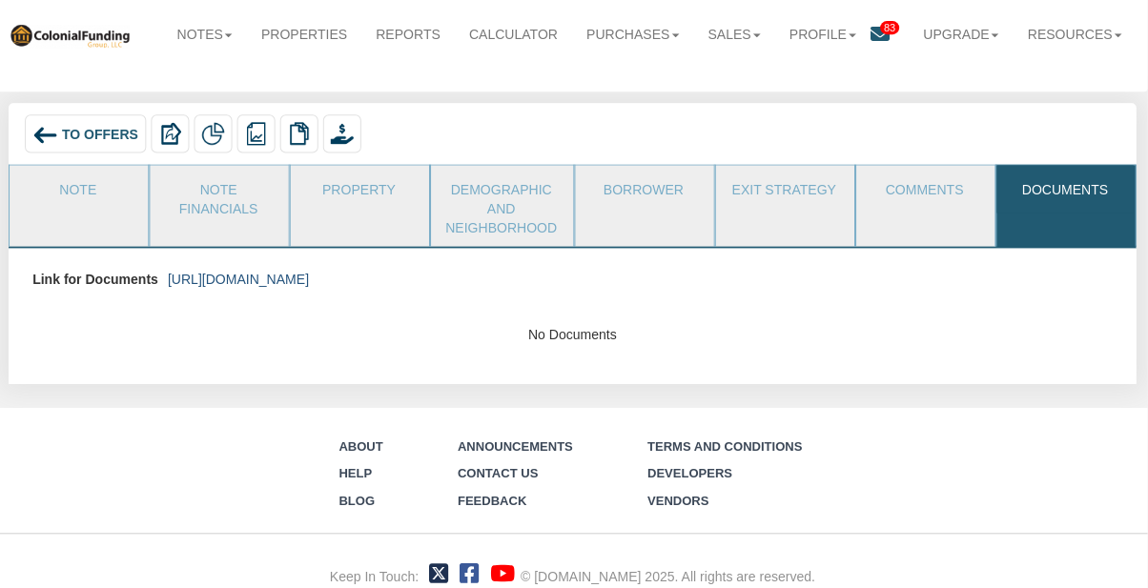
click at [312, 273] on link "[URL][DOMAIN_NAME]" at bounding box center [241, 279] width 141 height 15
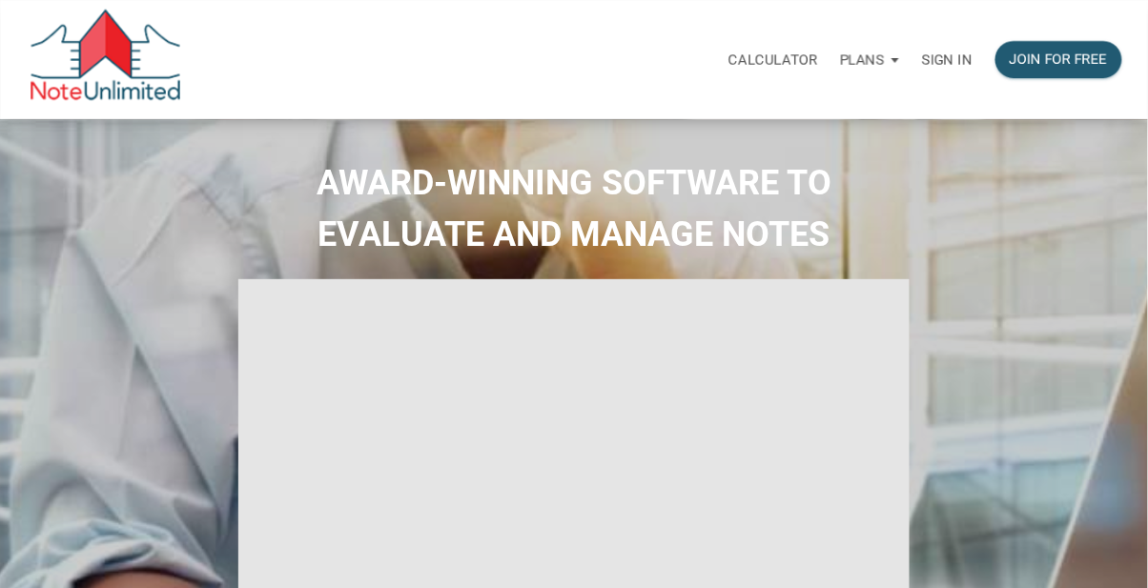
type input "Introduction to new features"
select select
click at [942, 49] on div "Sign in" at bounding box center [946, 60] width 73 height 60
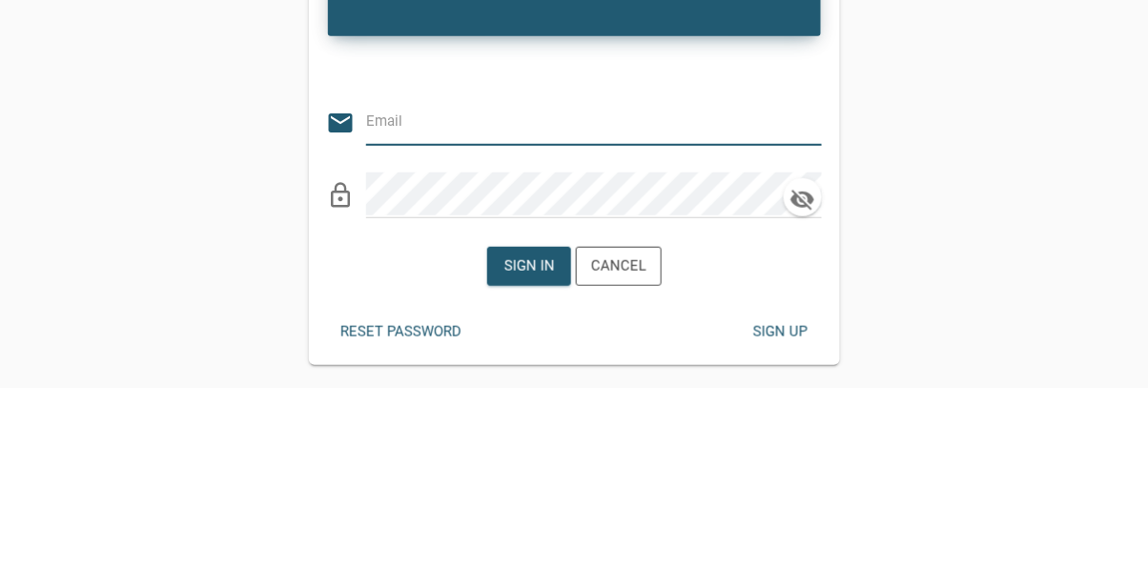
click at [572, 323] on input "email" at bounding box center [579, 321] width 427 height 43
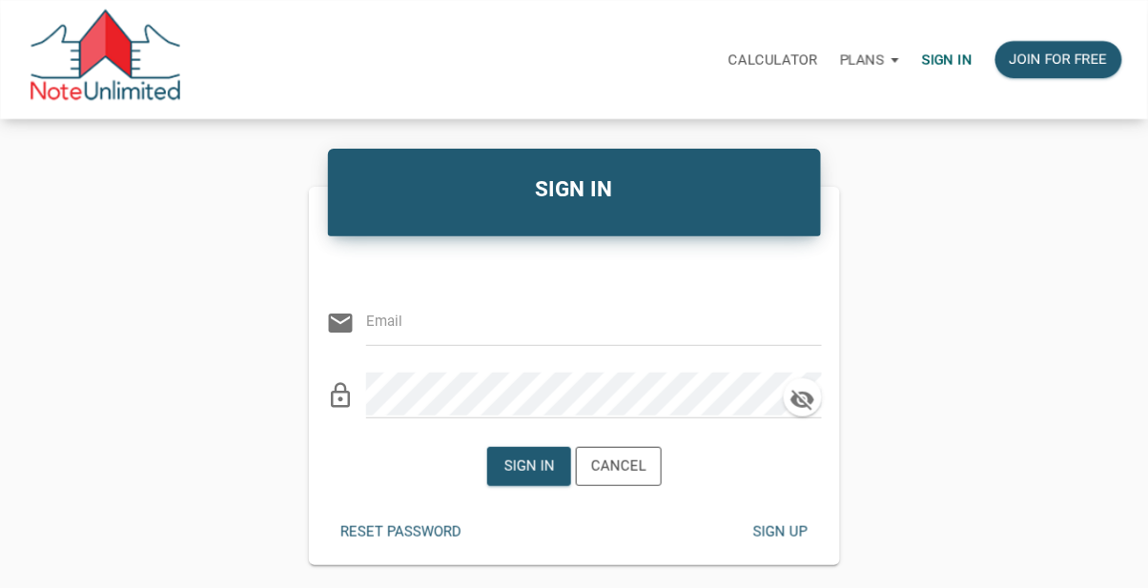
type input "libby@bluefroginvestors.com"
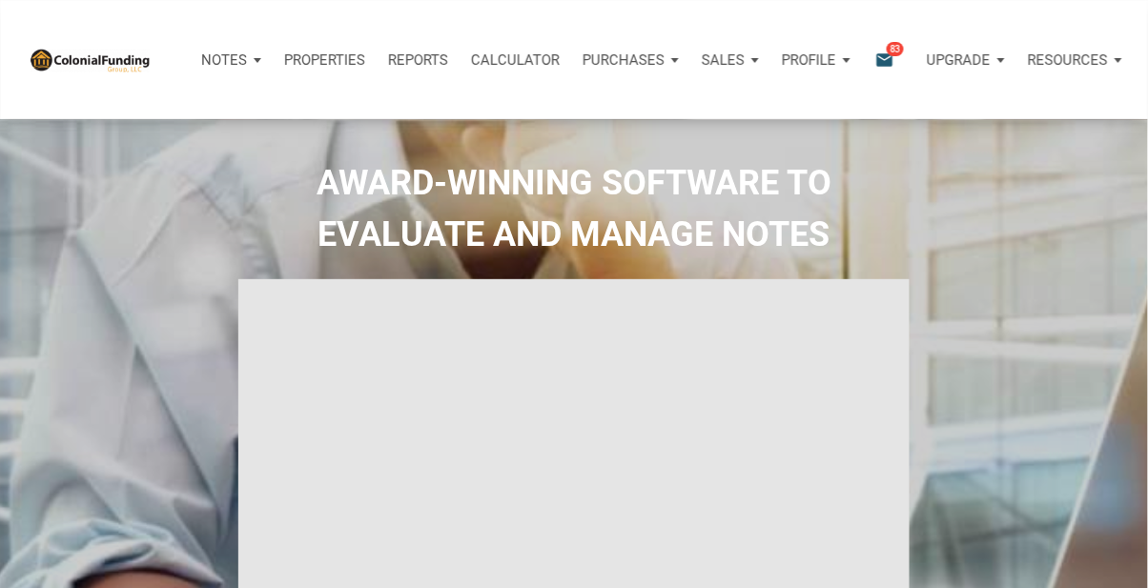
type input "Introduction to new features"
select select
click at [893, 68] on icon "email" at bounding box center [884, 60] width 23 height 22
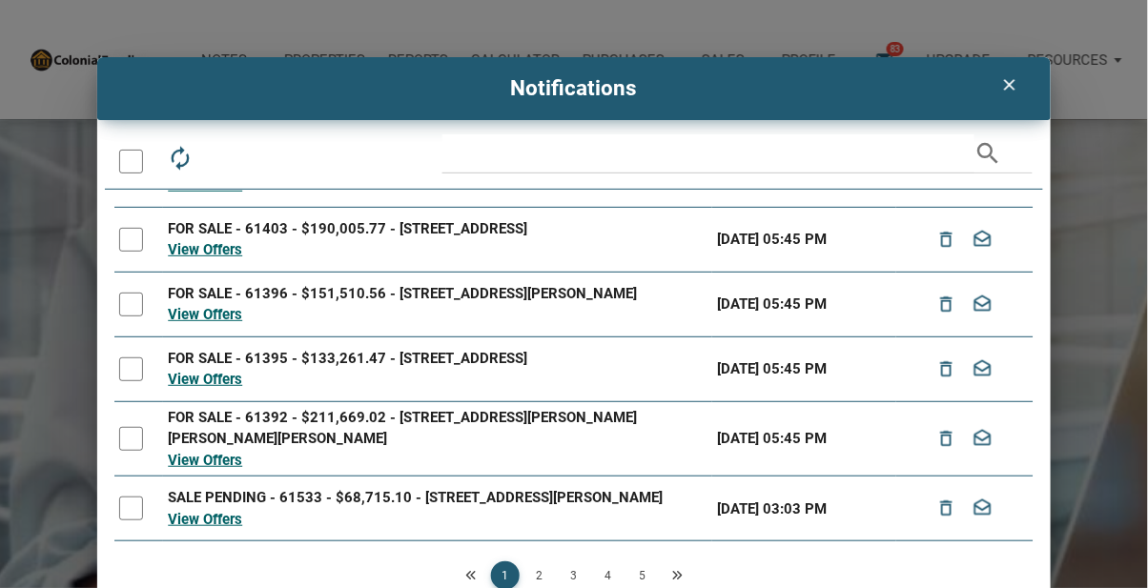
scroll to position [318, 0]
click at [230, 528] on link "View Offers" at bounding box center [205, 519] width 74 height 17
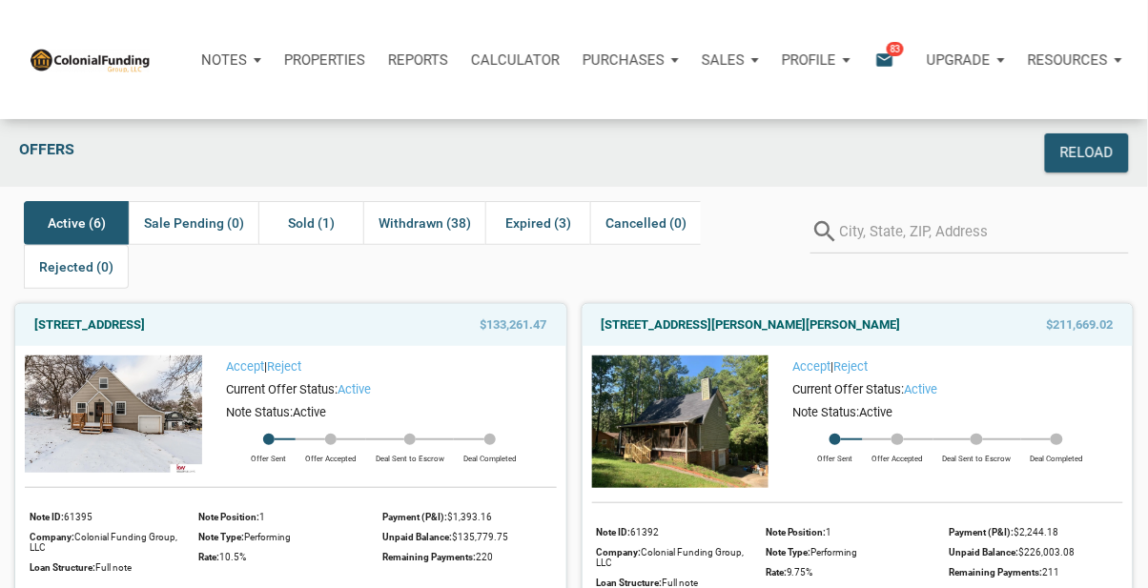
click at [1051, 473] on div "Accept | Reject Current Offer Status: active Note Status: Active Offer Sent Off…" at bounding box center [945, 422] width 355 height 132
click at [440, 235] on div "Withdrawn (38)" at bounding box center [424, 223] width 122 height 44
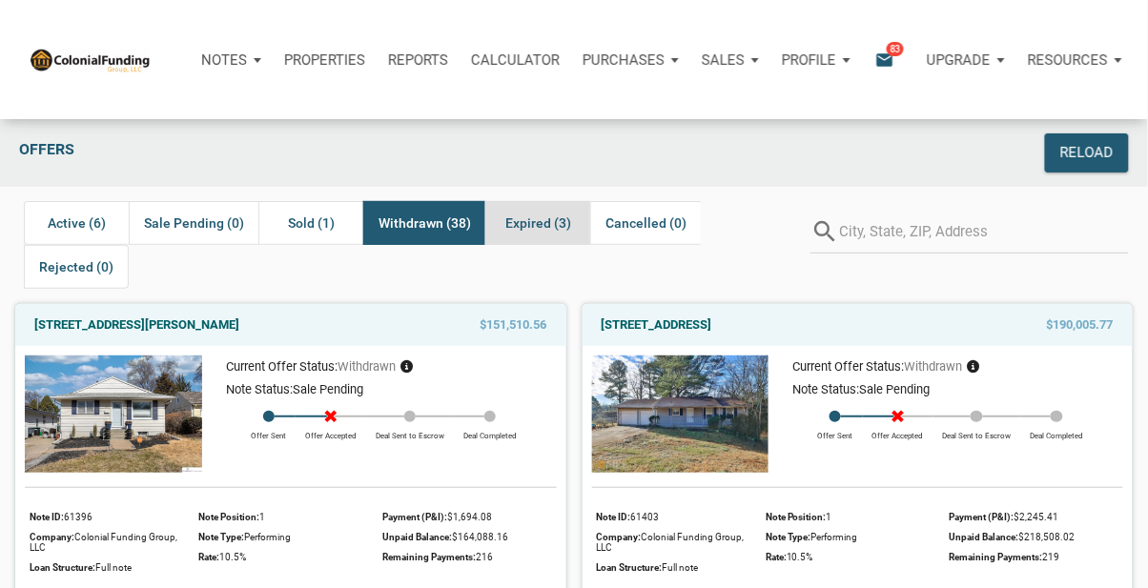
click at [519, 223] on span "Expired (3)" at bounding box center [538, 223] width 66 height 23
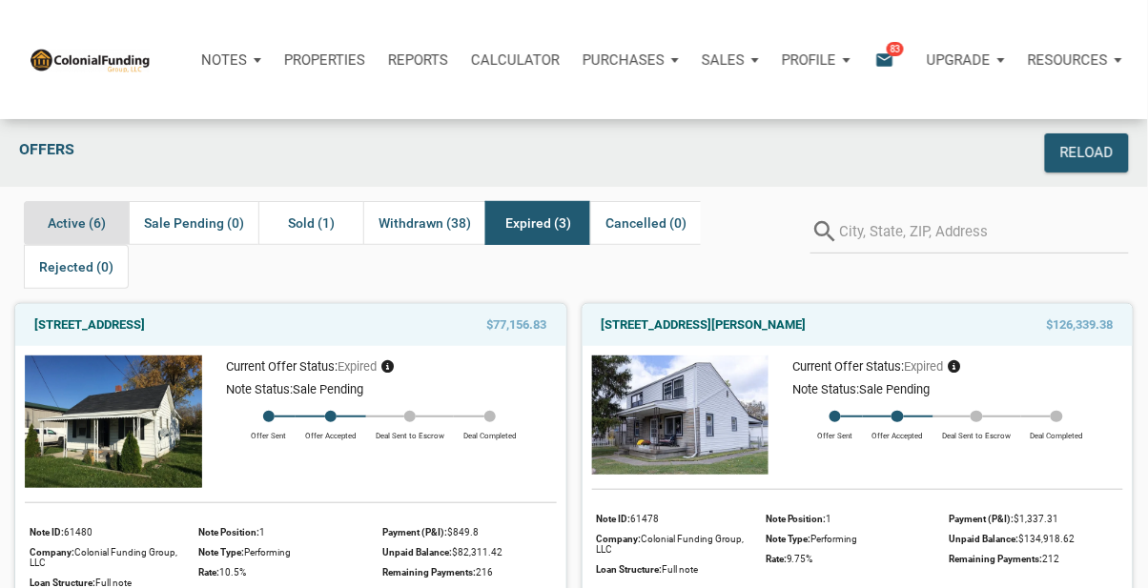
click at [57, 226] on span "Active (6)" at bounding box center [77, 223] width 58 height 23
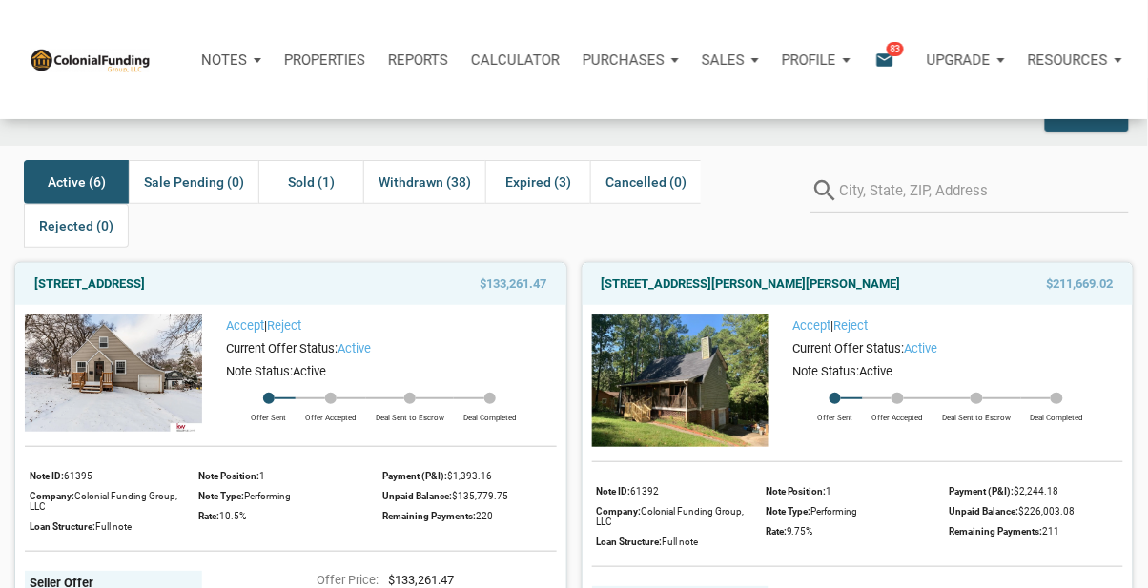
scroll to position [10, 0]
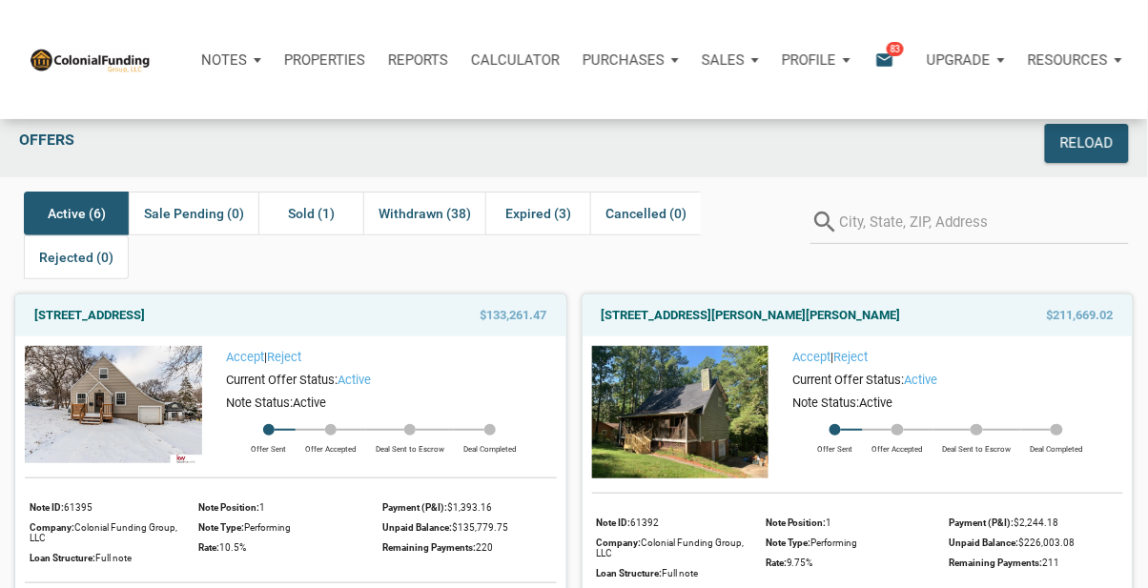
click at [707, 359] on img at bounding box center [680, 412] width 177 height 132
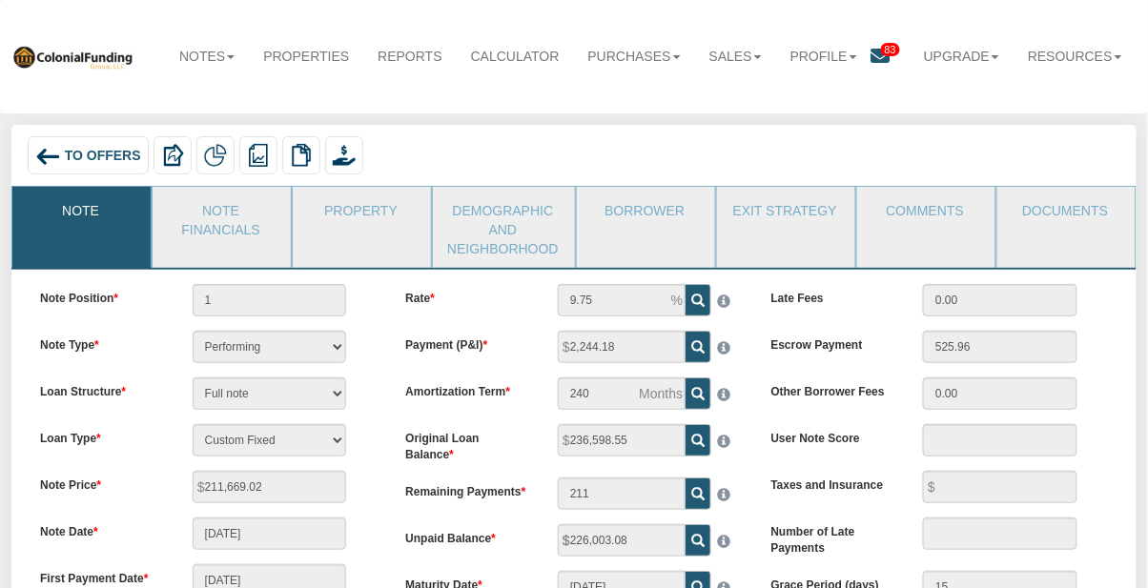
click at [204, 152] on img at bounding box center [215, 155] width 23 height 23
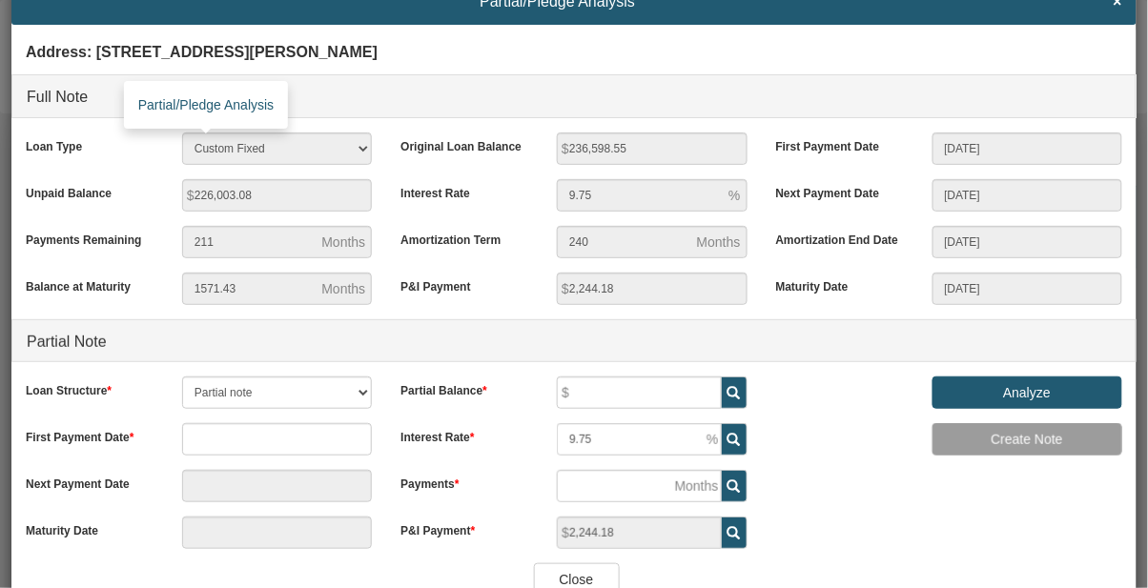
scroll to position [51, 0]
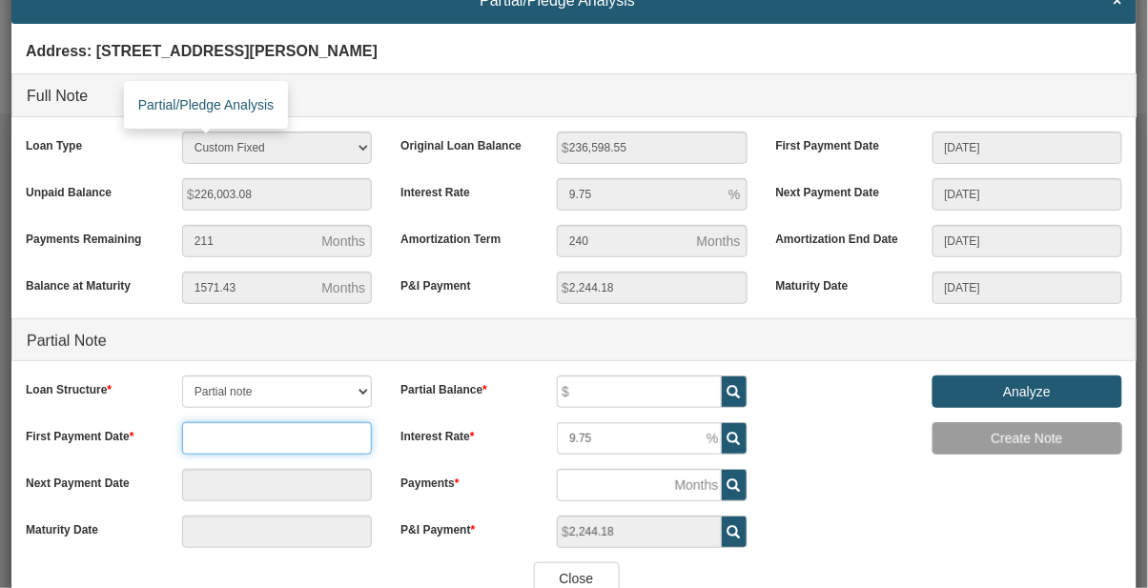
click at [227, 441] on input "text" at bounding box center [277, 438] width 190 height 32
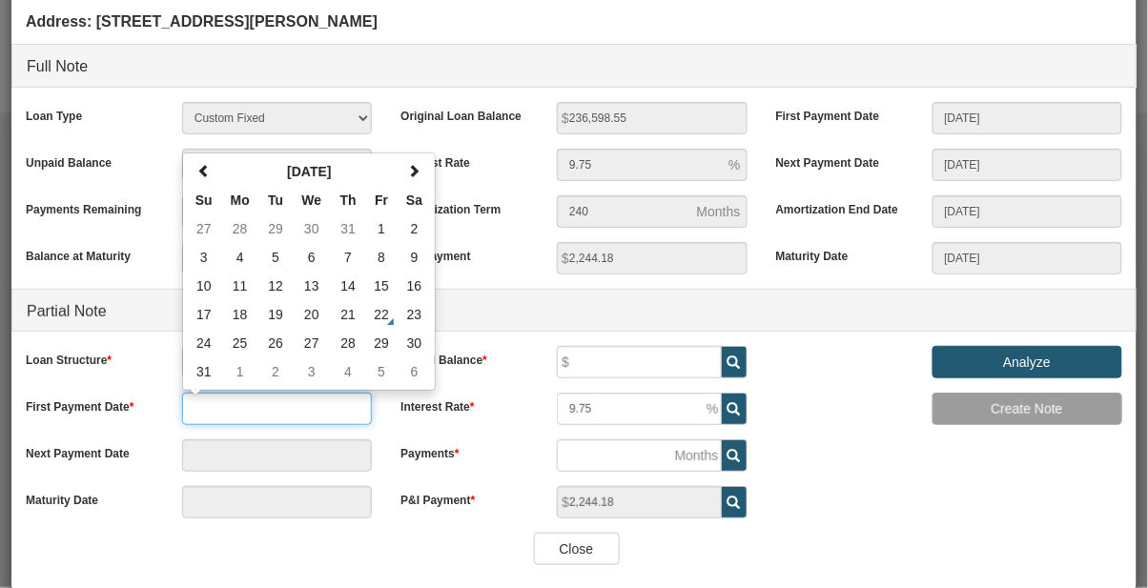
scroll to position [94, 0]
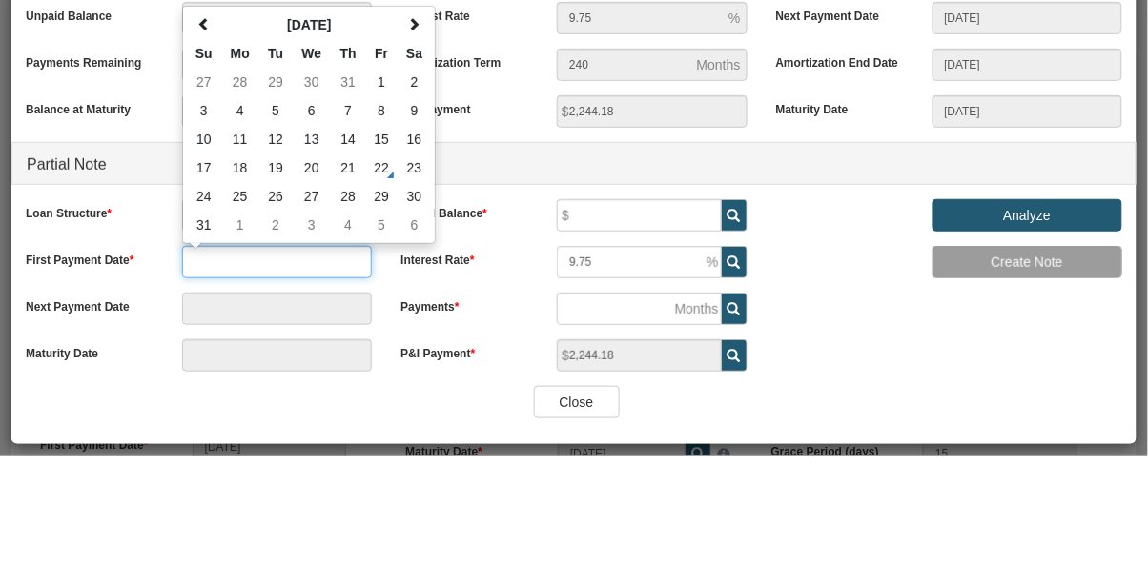
click at [414, 158] on span at bounding box center [414, 156] width 13 height 13
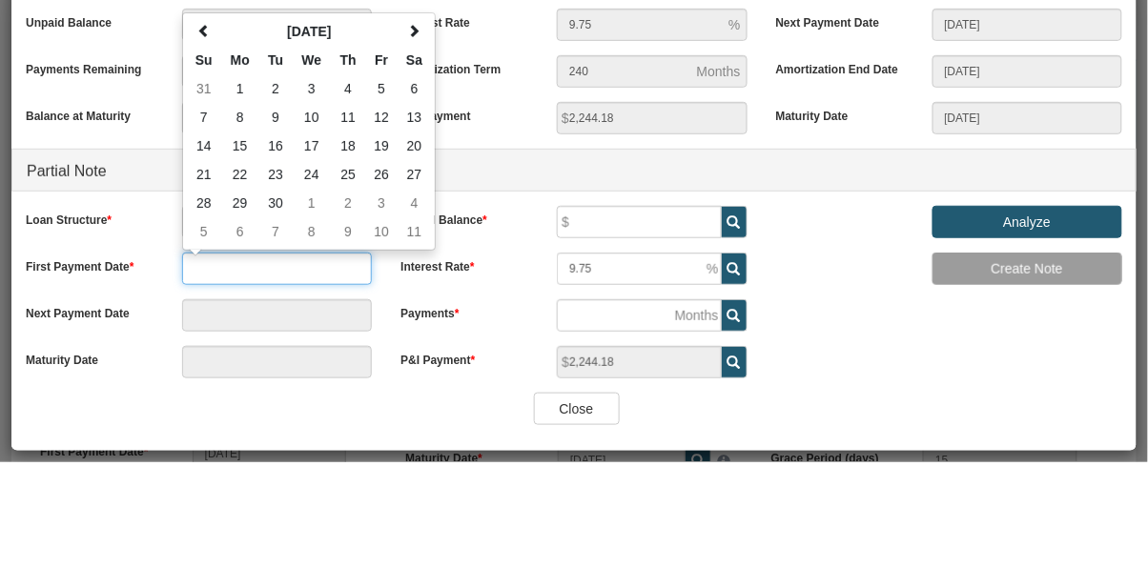
click at [244, 208] on td "1" at bounding box center [240, 214] width 38 height 29
type input "[DATE]"
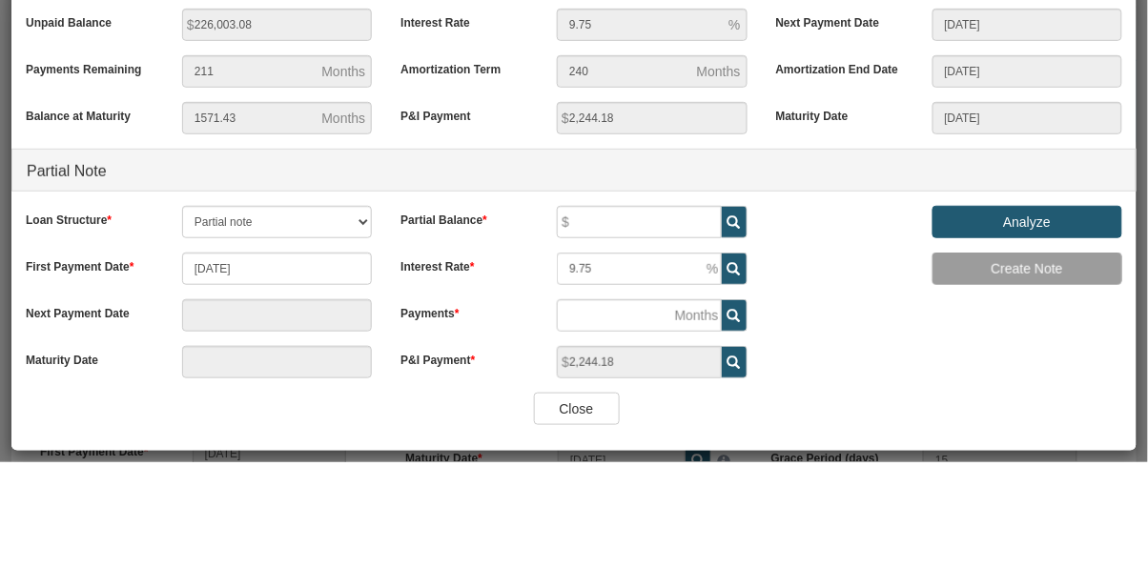
type input "[DATE]"
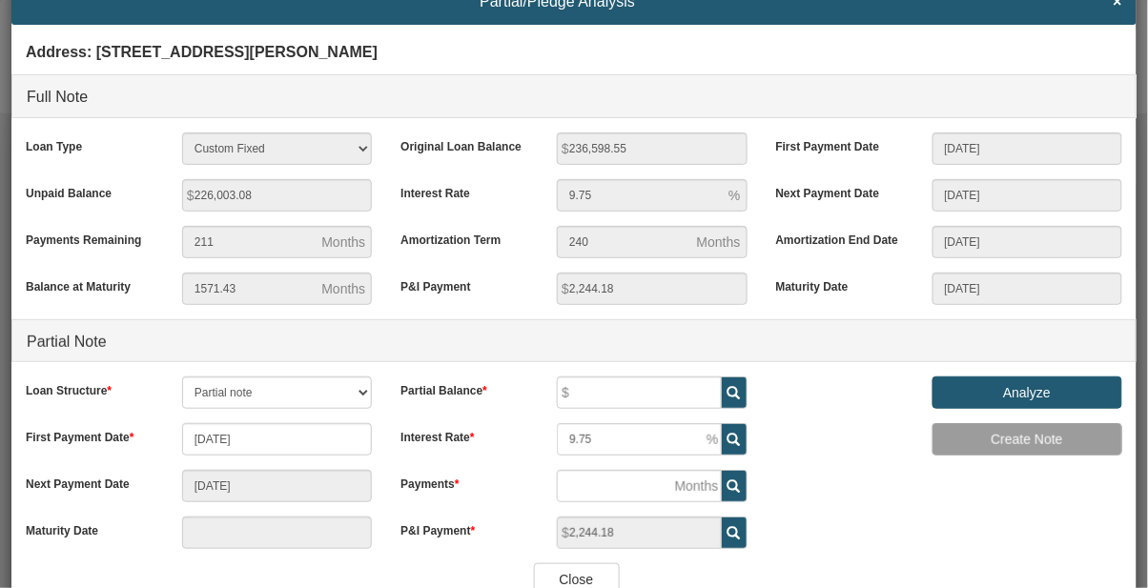
scroll to position [51, 0]
